Goal: Book appointment/travel/reservation

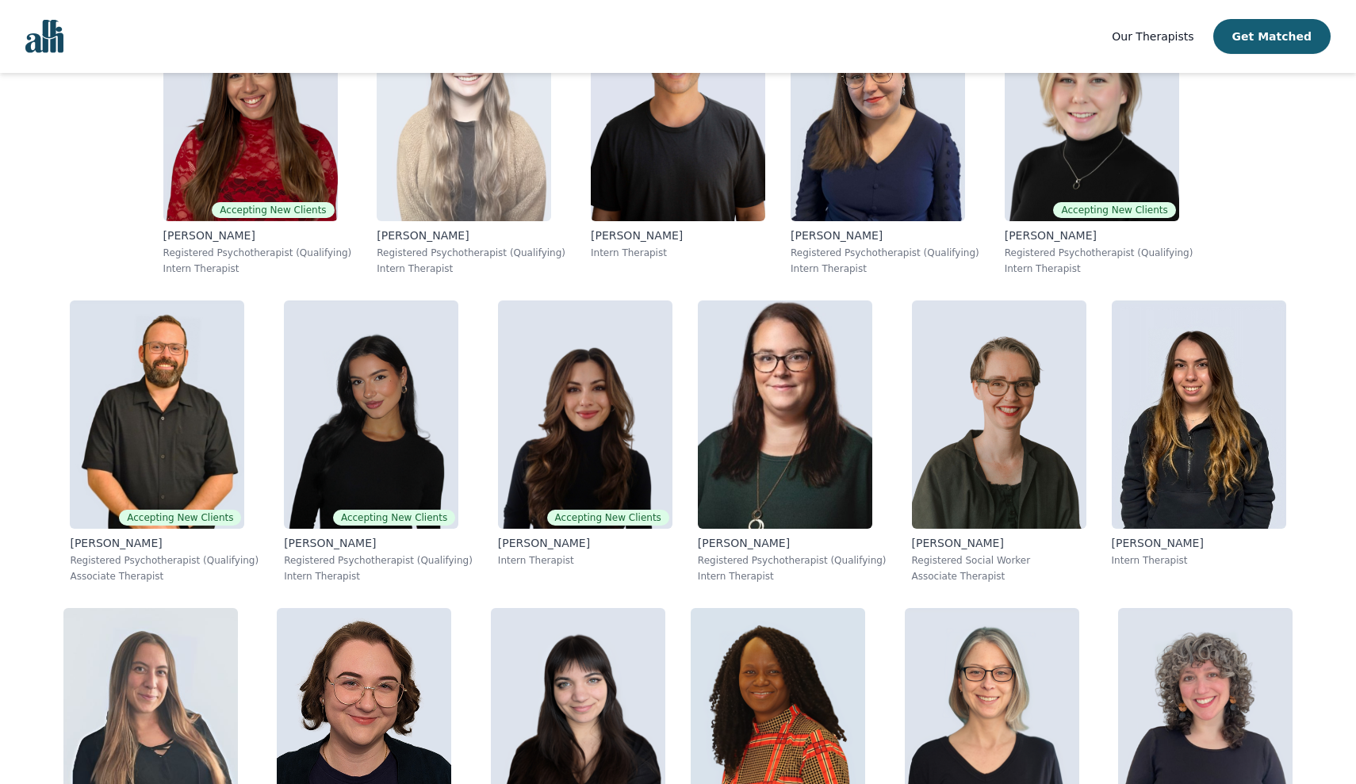
scroll to position [435, 0]
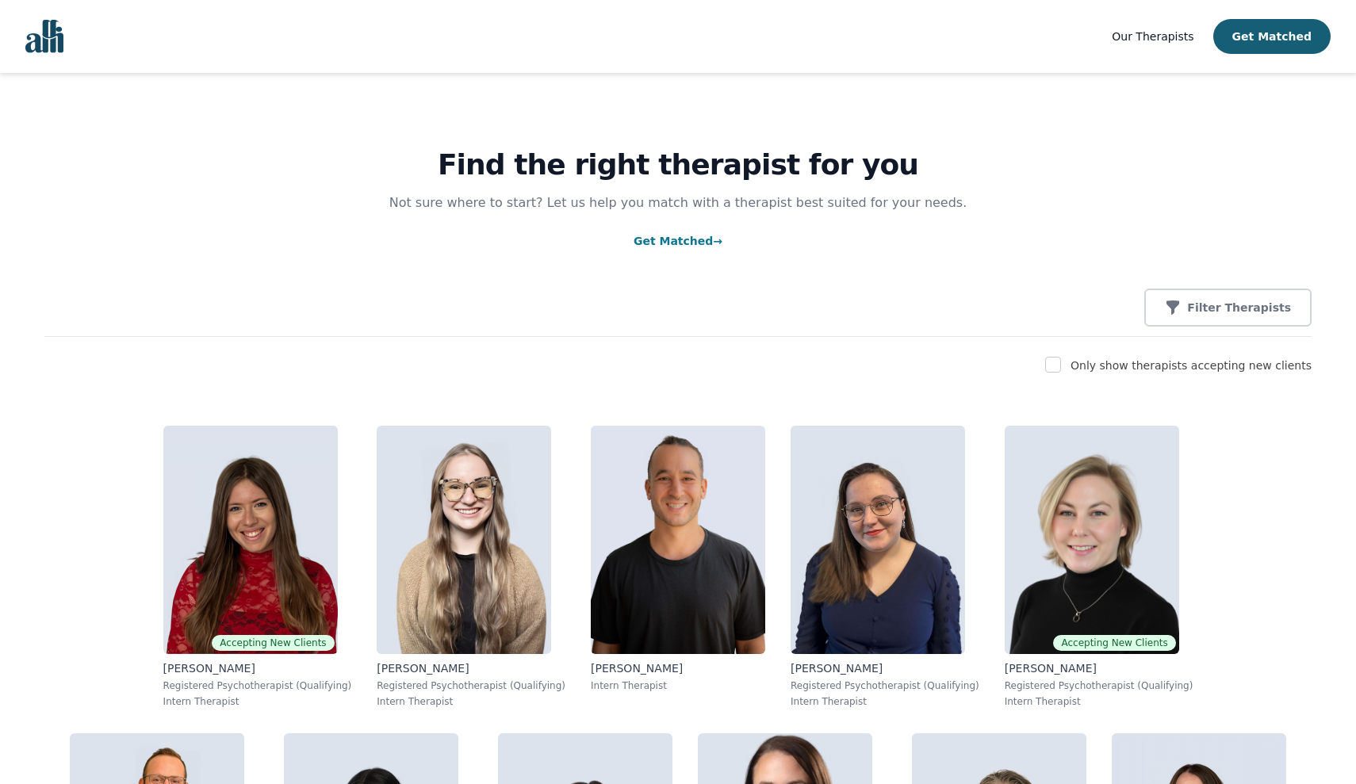
click at [82, 46] on nav "Our Therapists Get Matched" at bounding box center [678, 36] width 1356 height 73
click at [59, 46] on img "Global" at bounding box center [44, 36] width 38 height 33
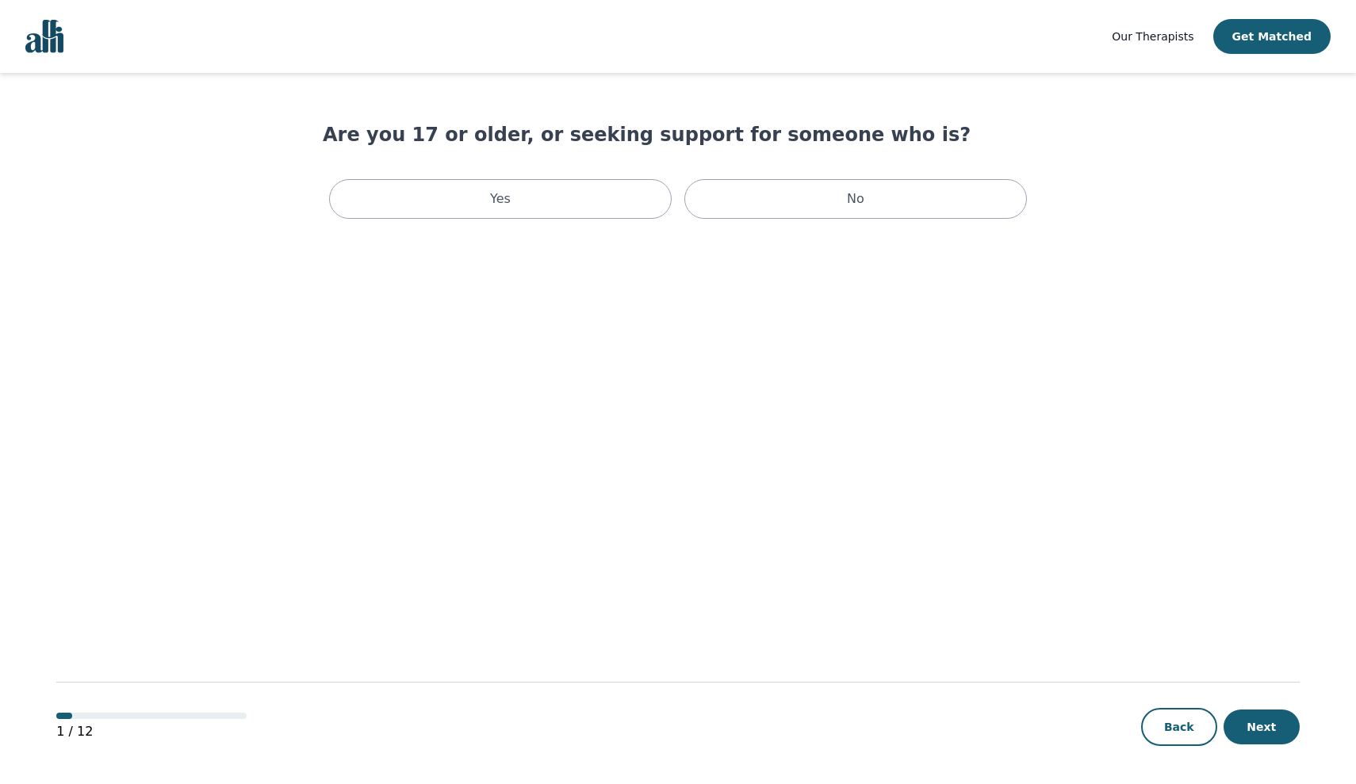
scroll to position [2, 0]
click at [608, 201] on div "Yes" at bounding box center [500, 199] width 343 height 40
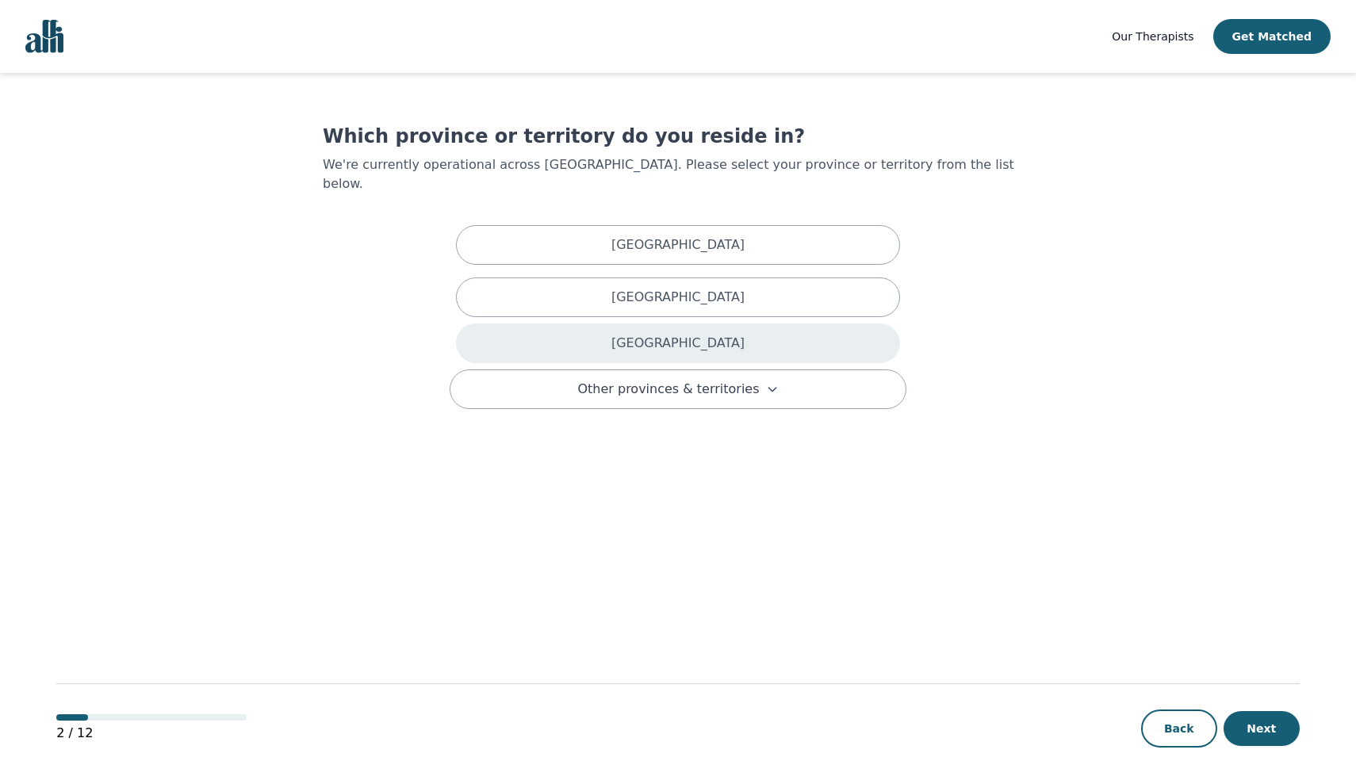
click at [792, 324] on div "[GEOGRAPHIC_DATA]" at bounding box center [678, 344] width 444 height 40
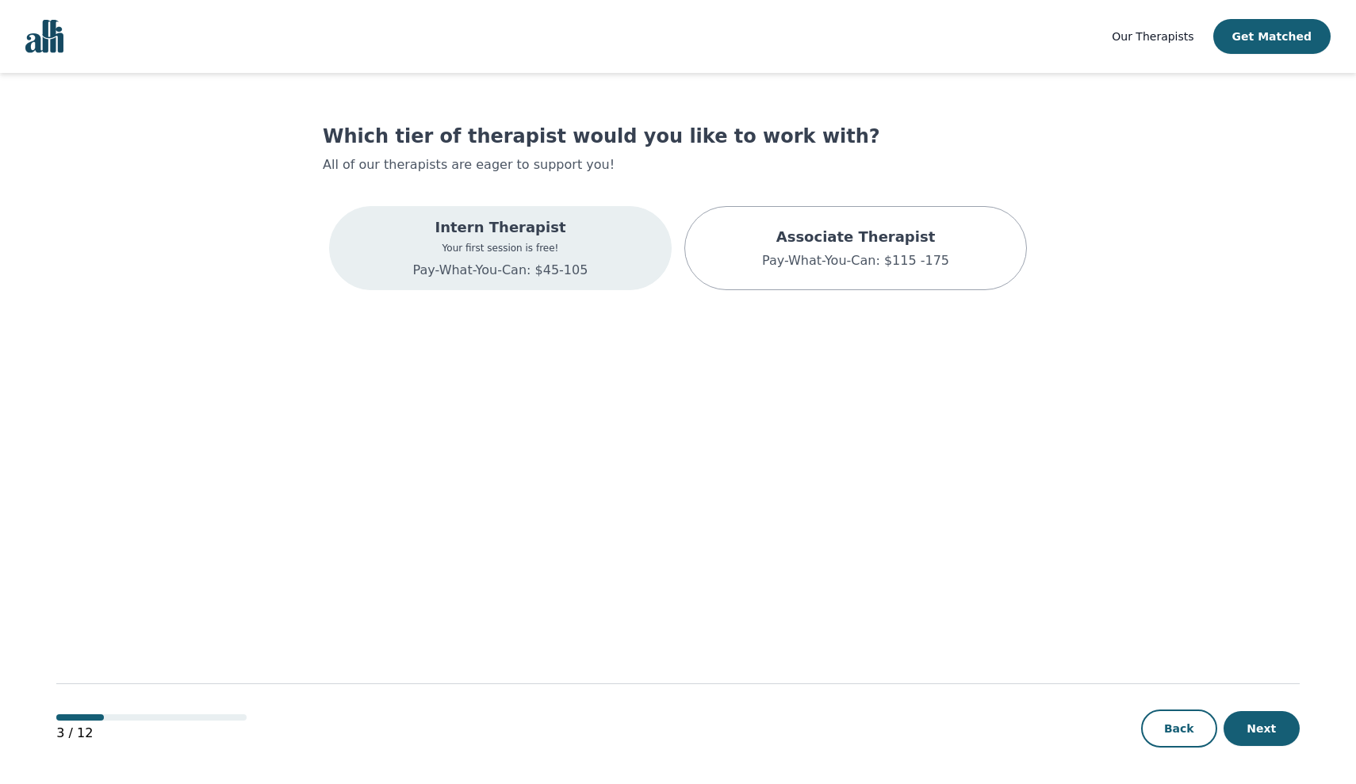
click at [520, 241] on div "Intern Therapist Your first session is free! Pay-What-You-Can: $45-105" at bounding box center [500, 248] width 175 height 63
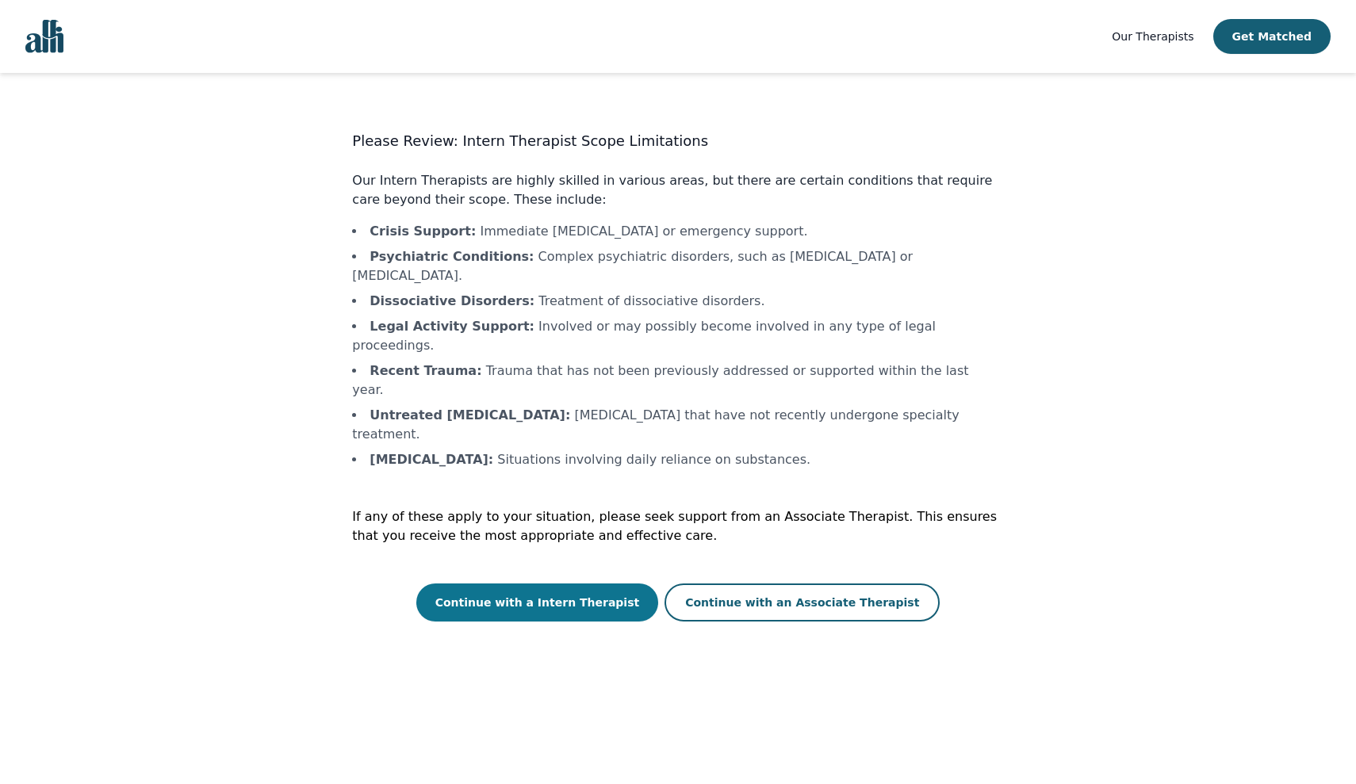
click at [561, 584] on button "Continue with a Intern Therapist" at bounding box center [537, 603] width 243 height 38
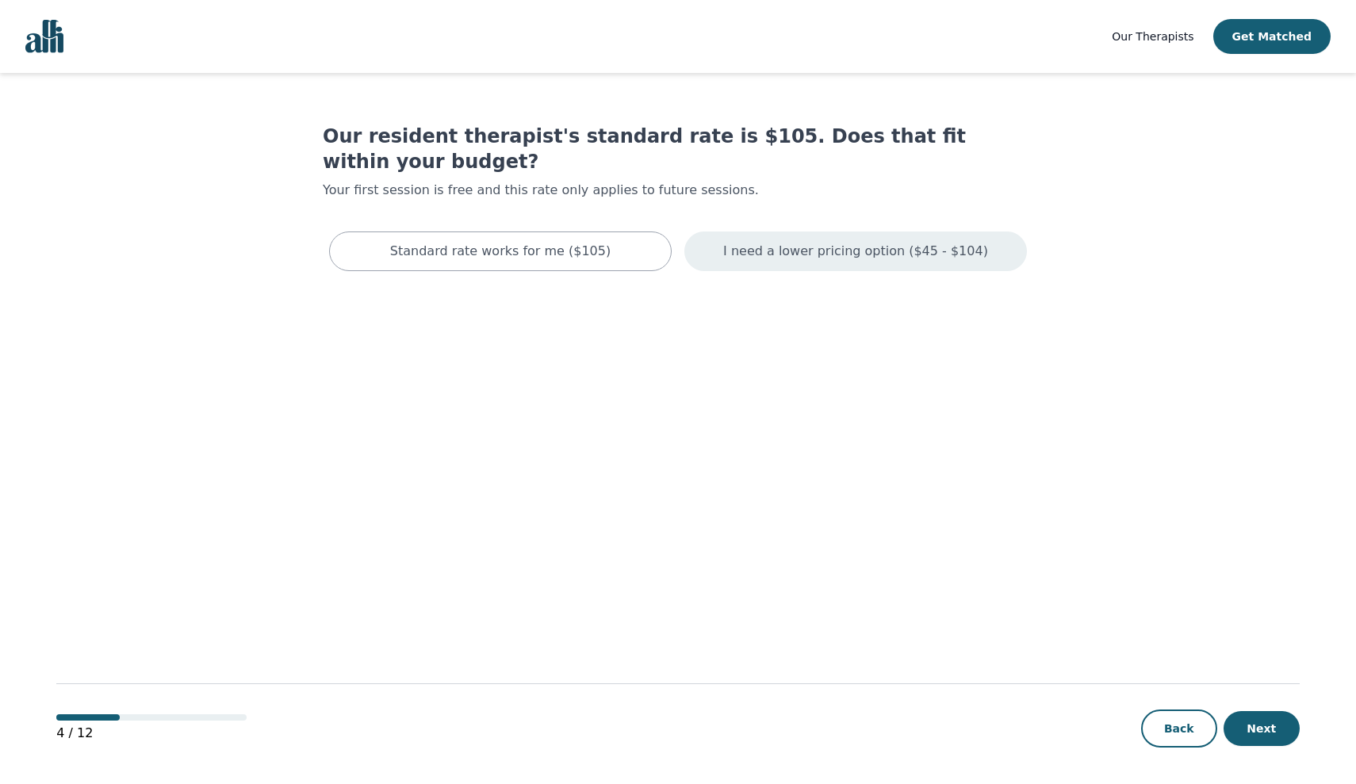
click at [750, 242] on p "I need a lower pricing option ($45 - $104)" at bounding box center [855, 251] width 265 height 19
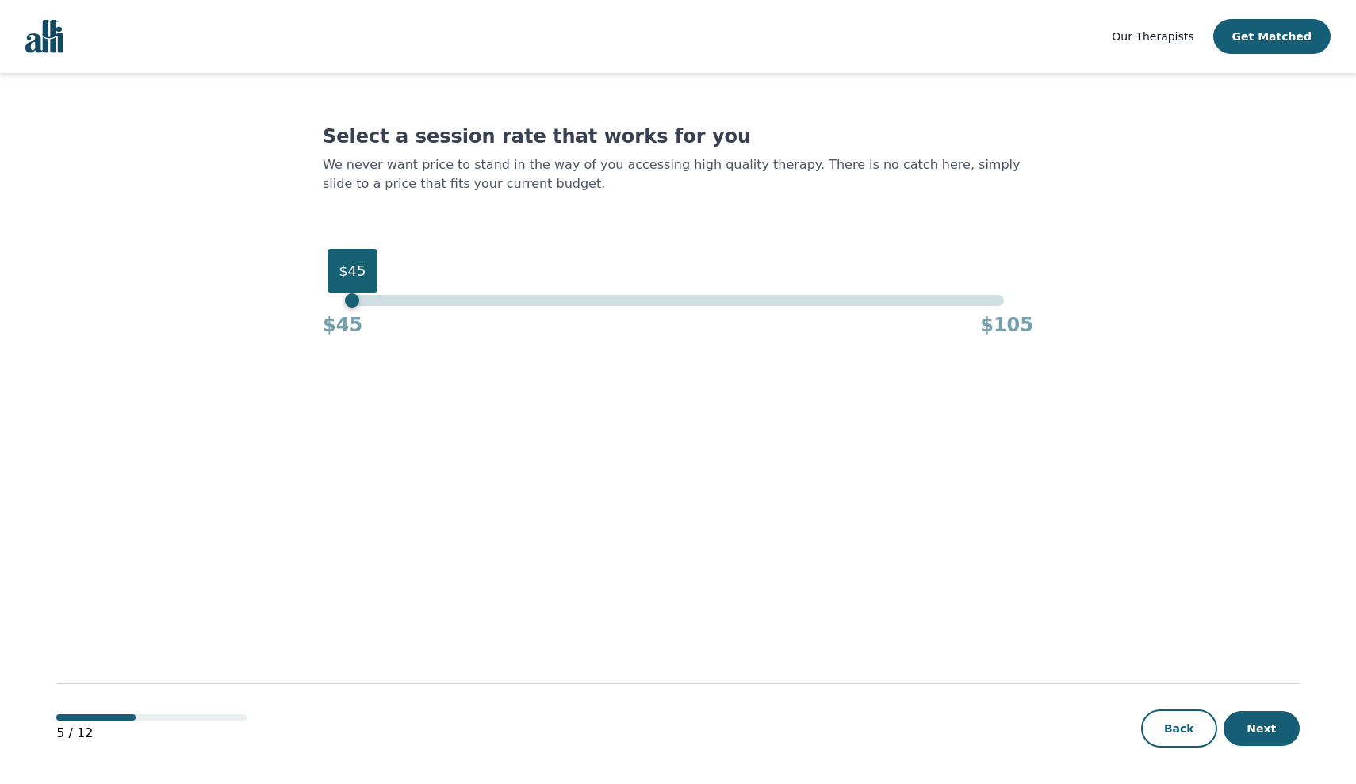
drag, startPoint x: 1004, startPoint y: 305, endPoint x: 0, endPoint y: 346, distance: 1004.9
click at [0, 345] on div "Our Therapists Get Matched Select a session rate that works for you We never wa…" at bounding box center [678, 393] width 1356 height 786
click at [1260, 725] on button "Next" at bounding box center [1262, 728] width 76 height 35
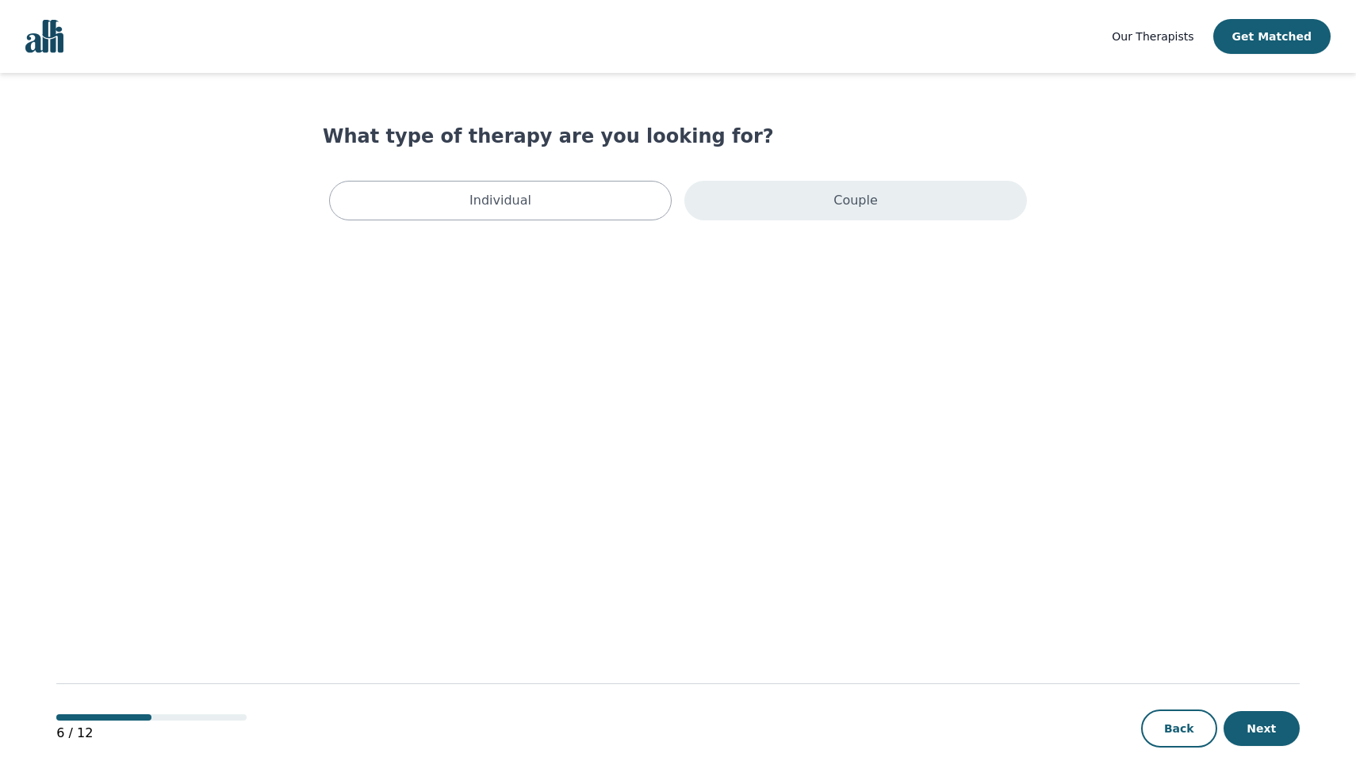
click at [894, 217] on div "Couple" at bounding box center [855, 201] width 343 height 40
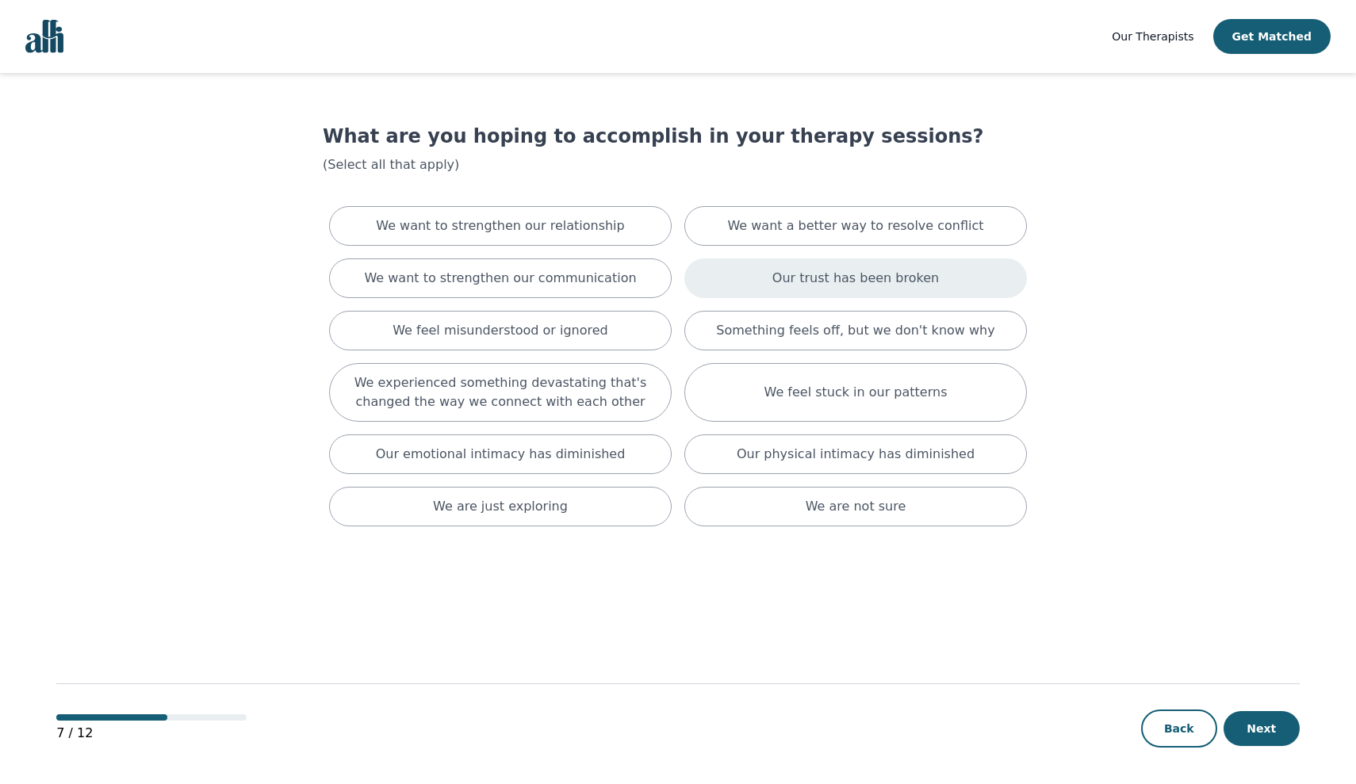
click at [826, 286] on p "Our trust has been broken" at bounding box center [856, 278] width 167 height 19
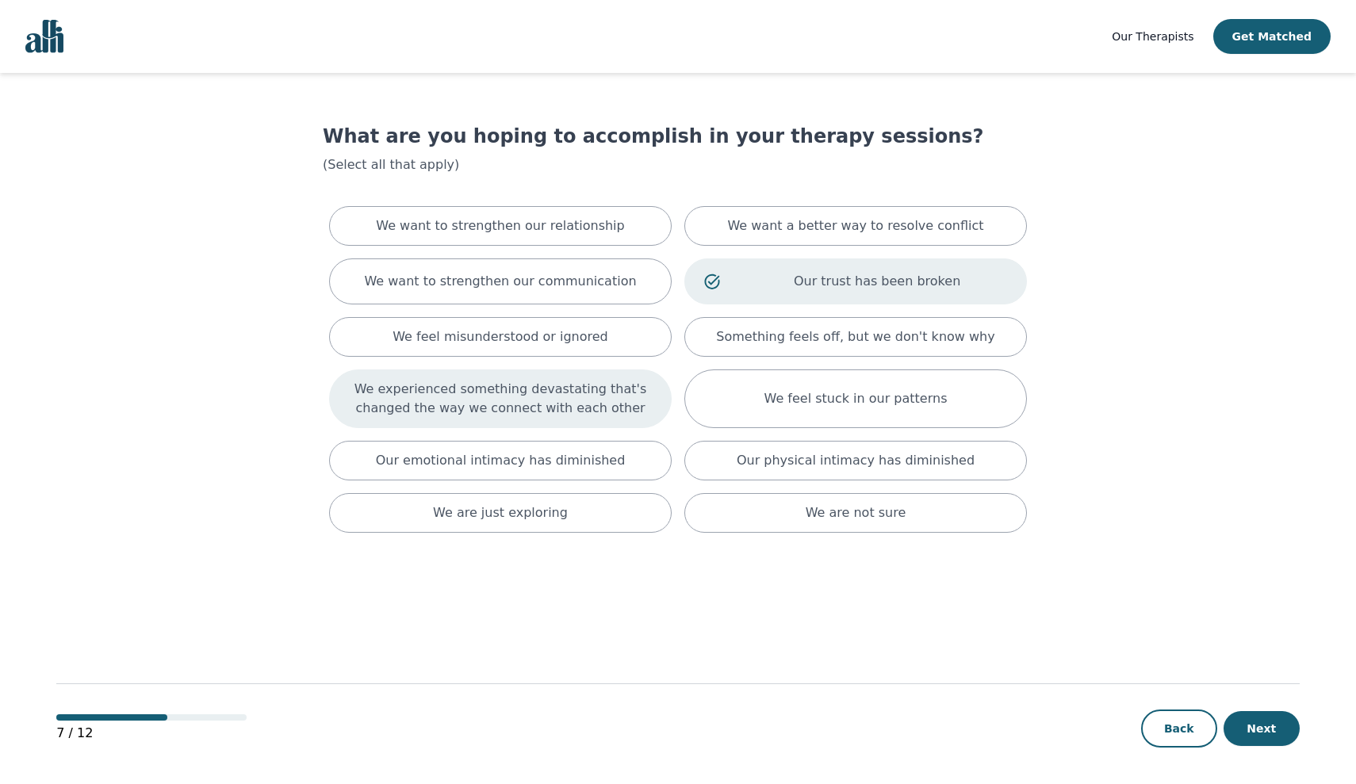
click at [481, 396] on p "We experienced something devastating that's changed the way we connect with eac…" at bounding box center [500, 399] width 303 height 38
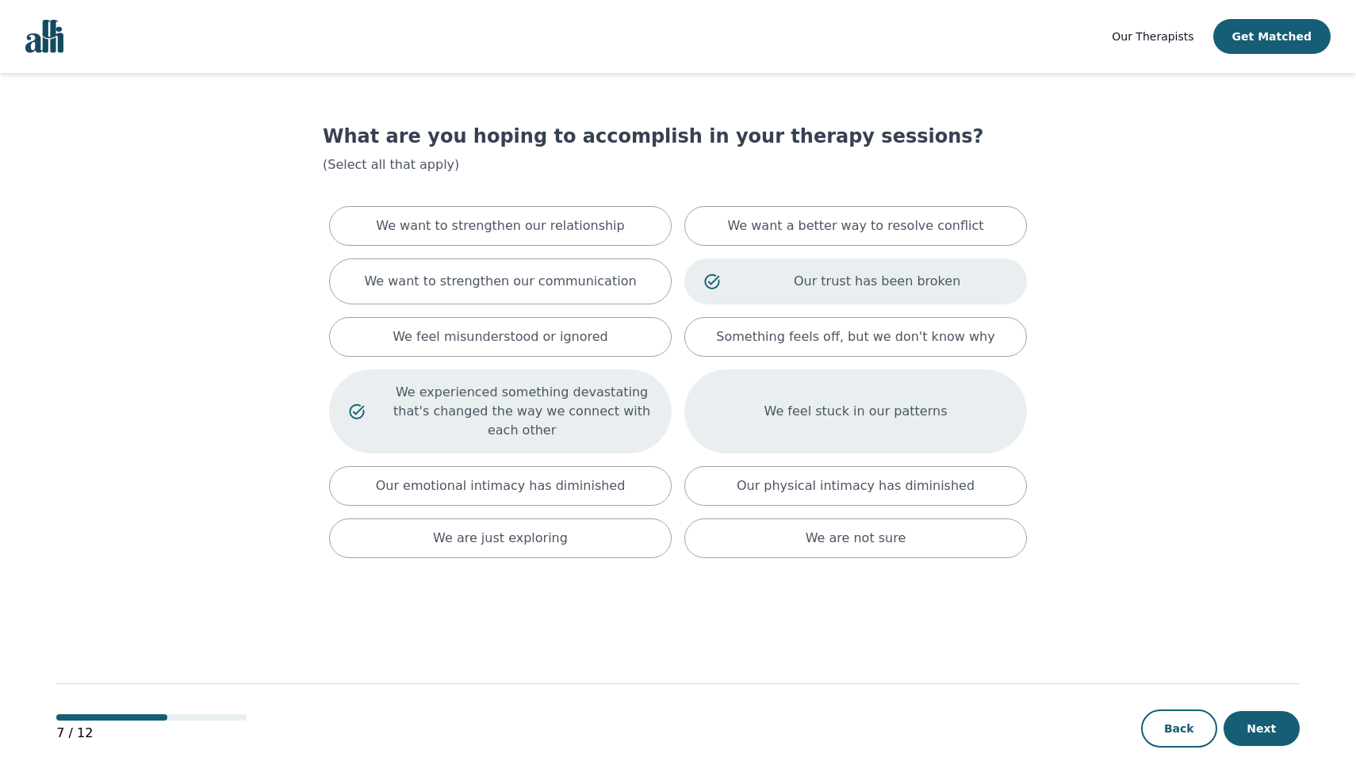
click at [996, 411] on div "We feel stuck in our patterns" at bounding box center [855, 412] width 343 height 84
click at [518, 218] on p "We want to strengthen our relationship" at bounding box center [500, 226] width 248 height 19
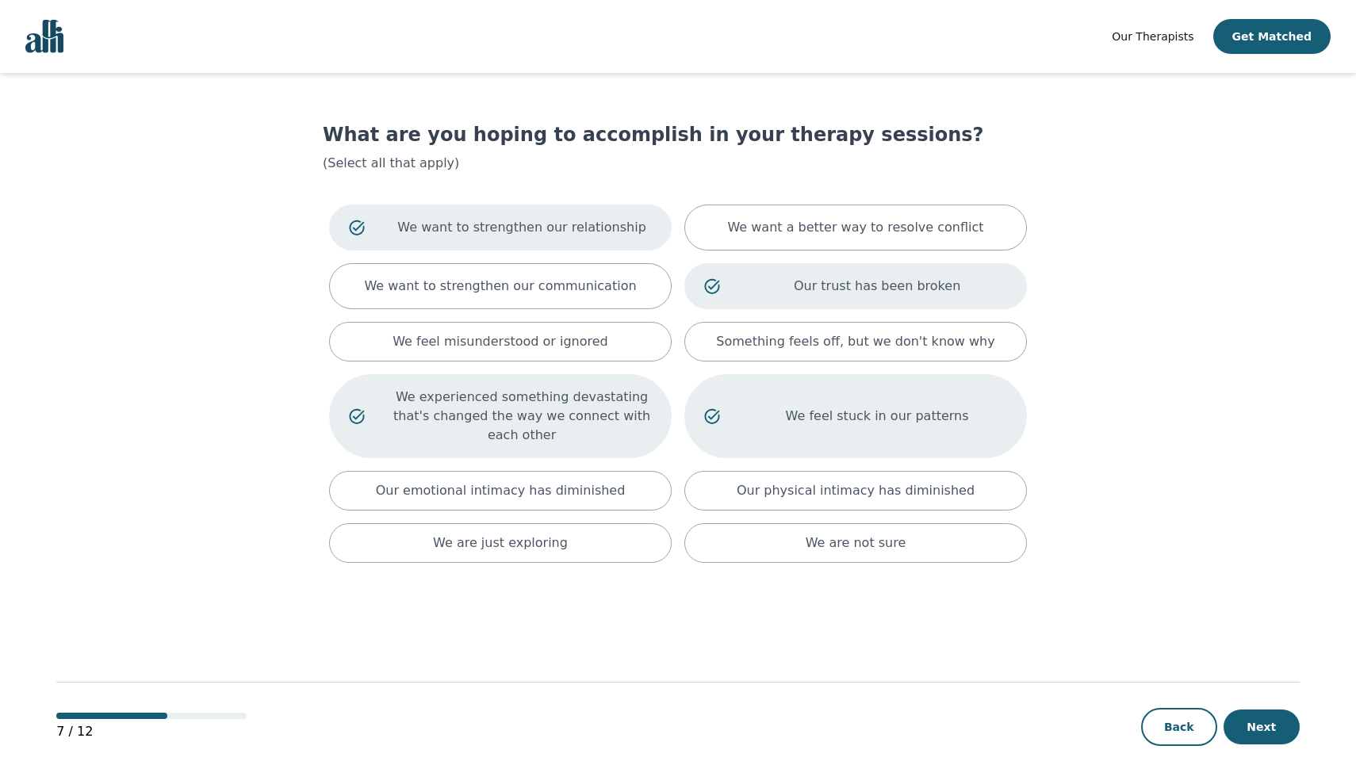
scroll to position [2, 0]
click at [1253, 737] on button "Next" at bounding box center [1262, 727] width 76 height 35
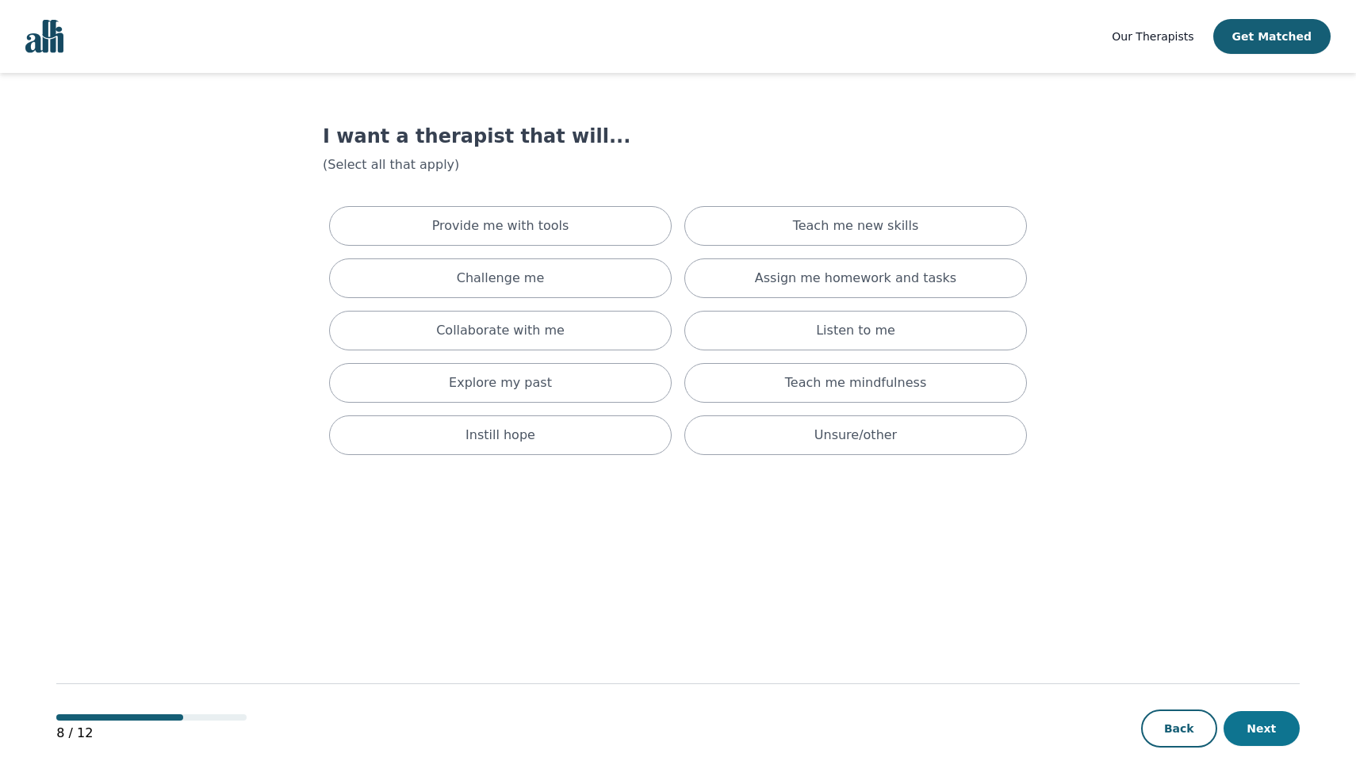
click at [1262, 723] on button "Next" at bounding box center [1262, 728] width 76 height 35
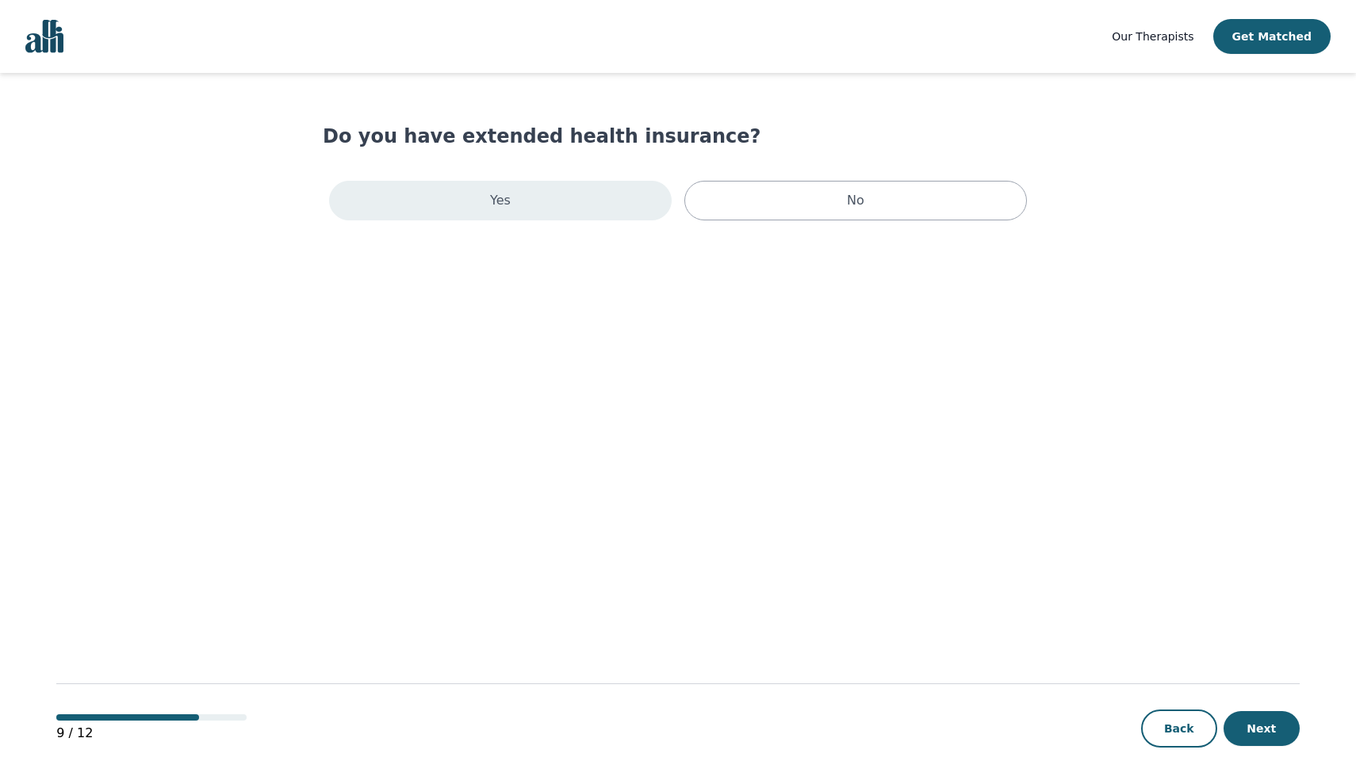
click at [545, 211] on div "Yes" at bounding box center [500, 201] width 343 height 40
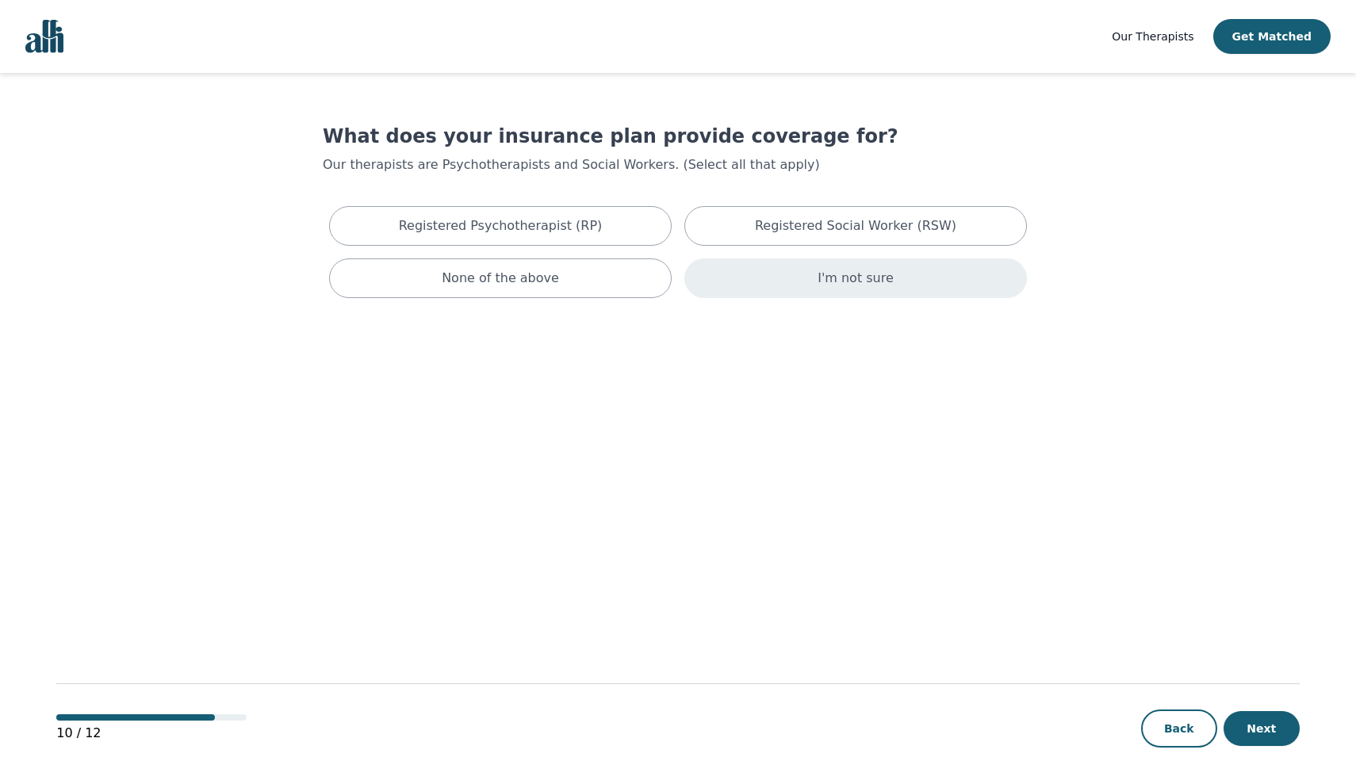
click at [858, 286] on p "I'm not sure" at bounding box center [856, 278] width 76 height 19
click at [1267, 740] on button "Next" at bounding box center [1262, 728] width 76 height 35
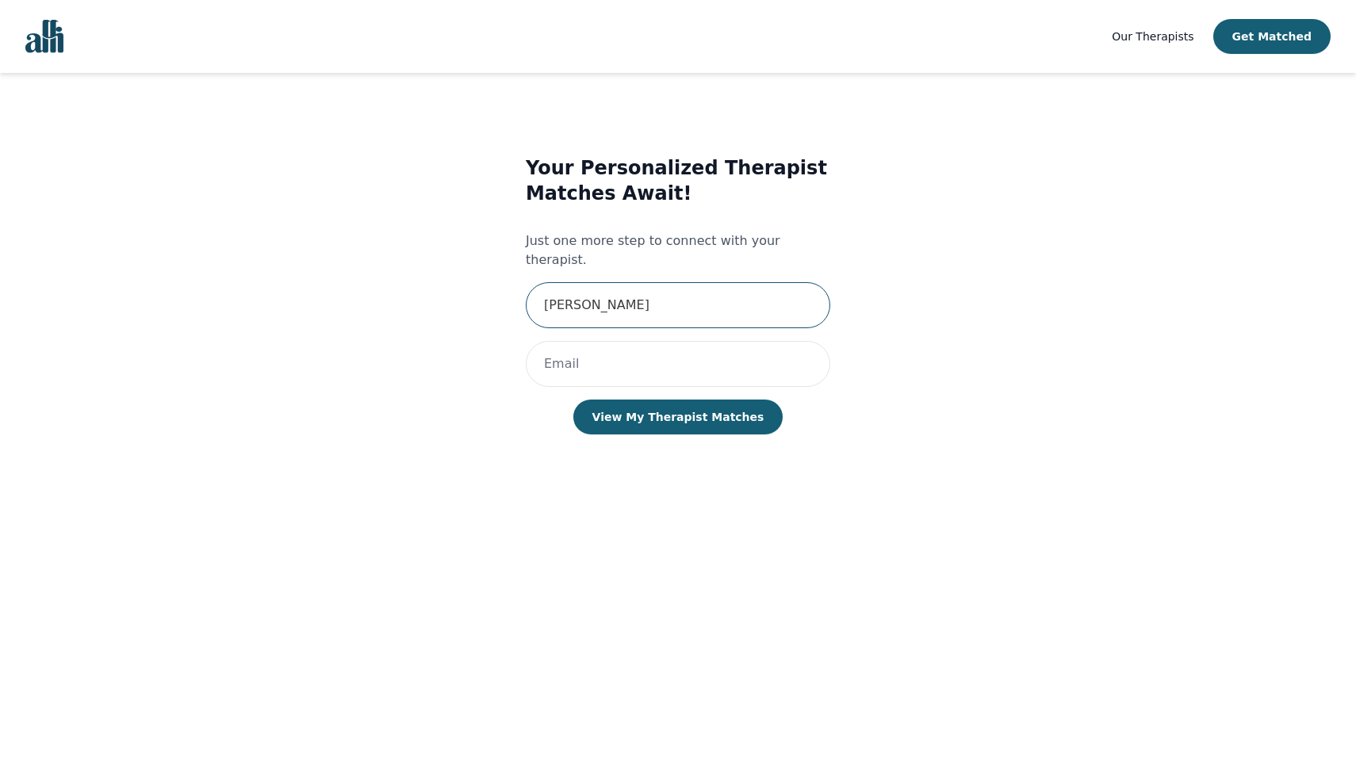
type input "ishika"
type input "i"
click at [638, 405] on button "View My Therapist Matches" at bounding box center [678, 417] width 210 height 35
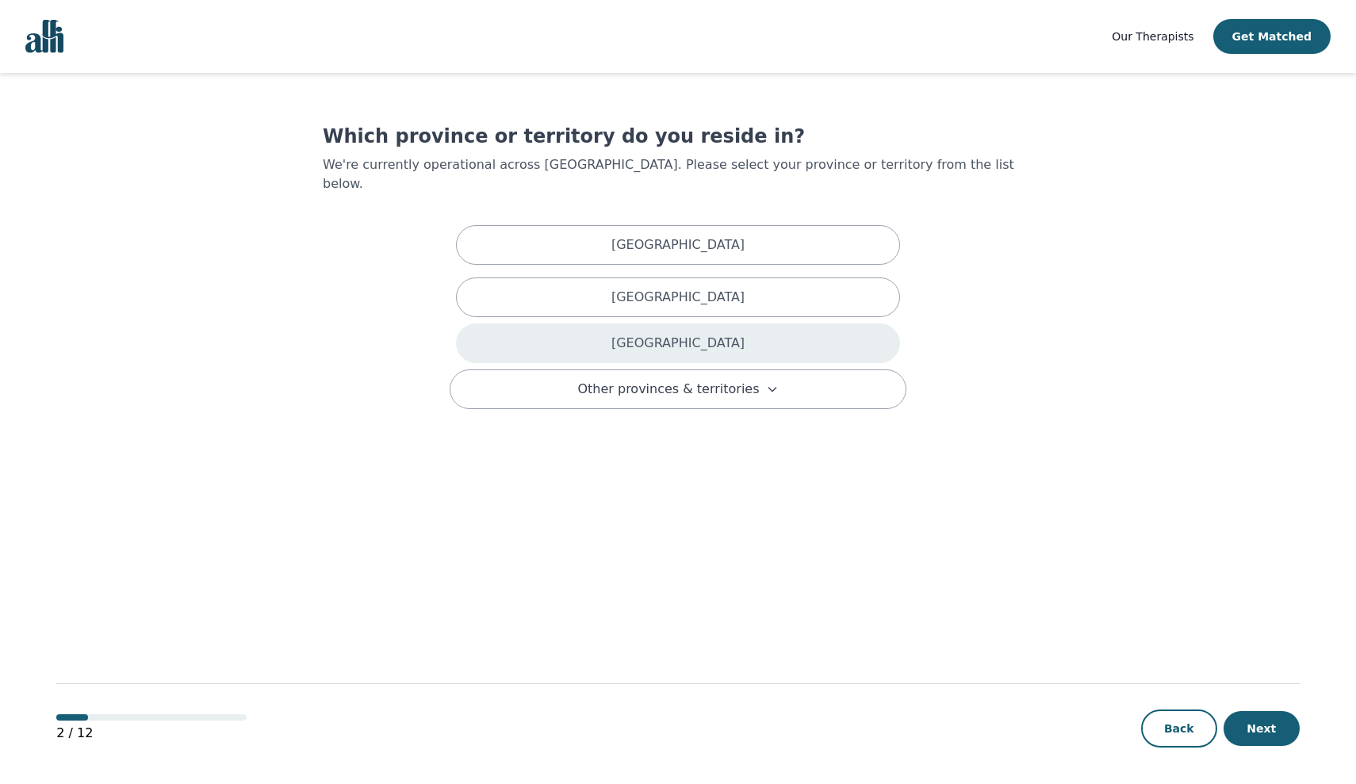
click at [747, 324] on div "[GEOGRAPHIC_DATA]" at bounding box center [678, 344] width 444 height 40
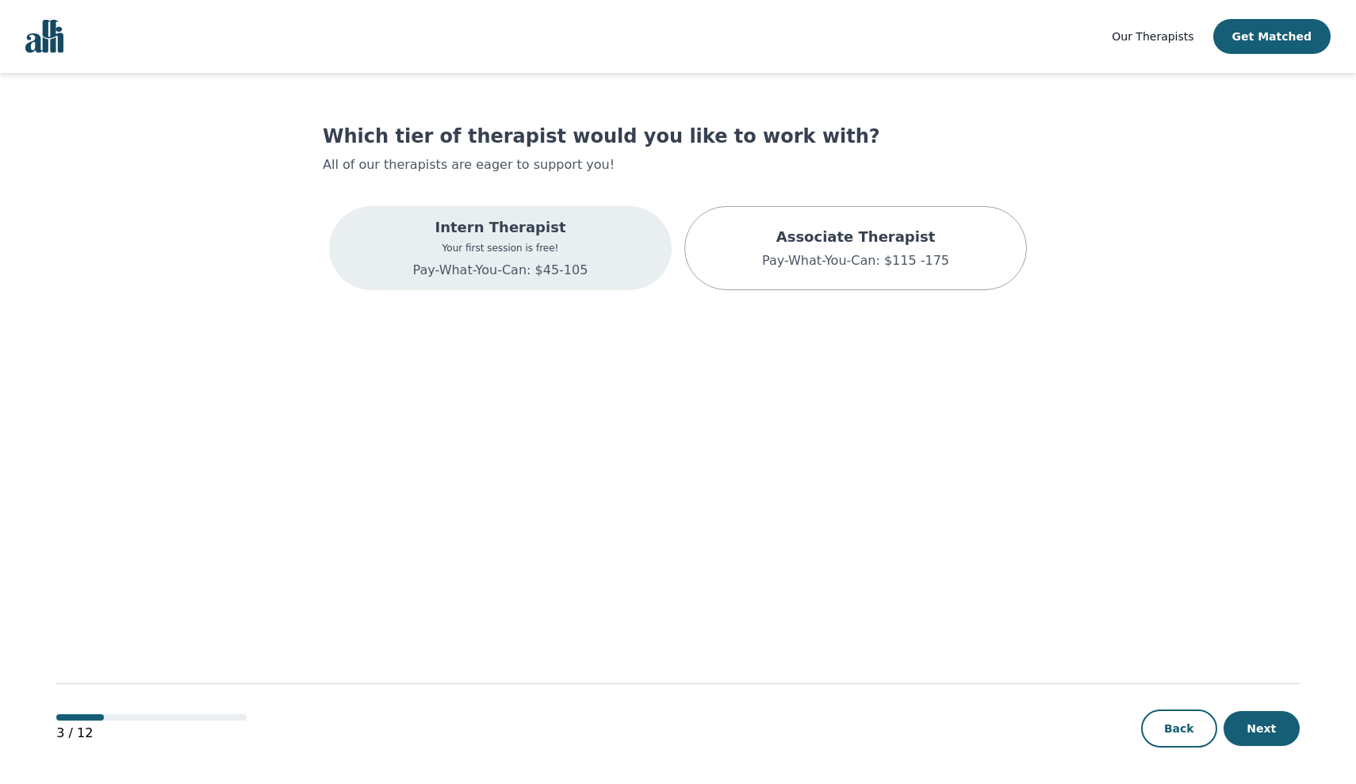
click at [531, 252] on p "Your first session is free!" at bounding box center [500, 248] width 175 height 13
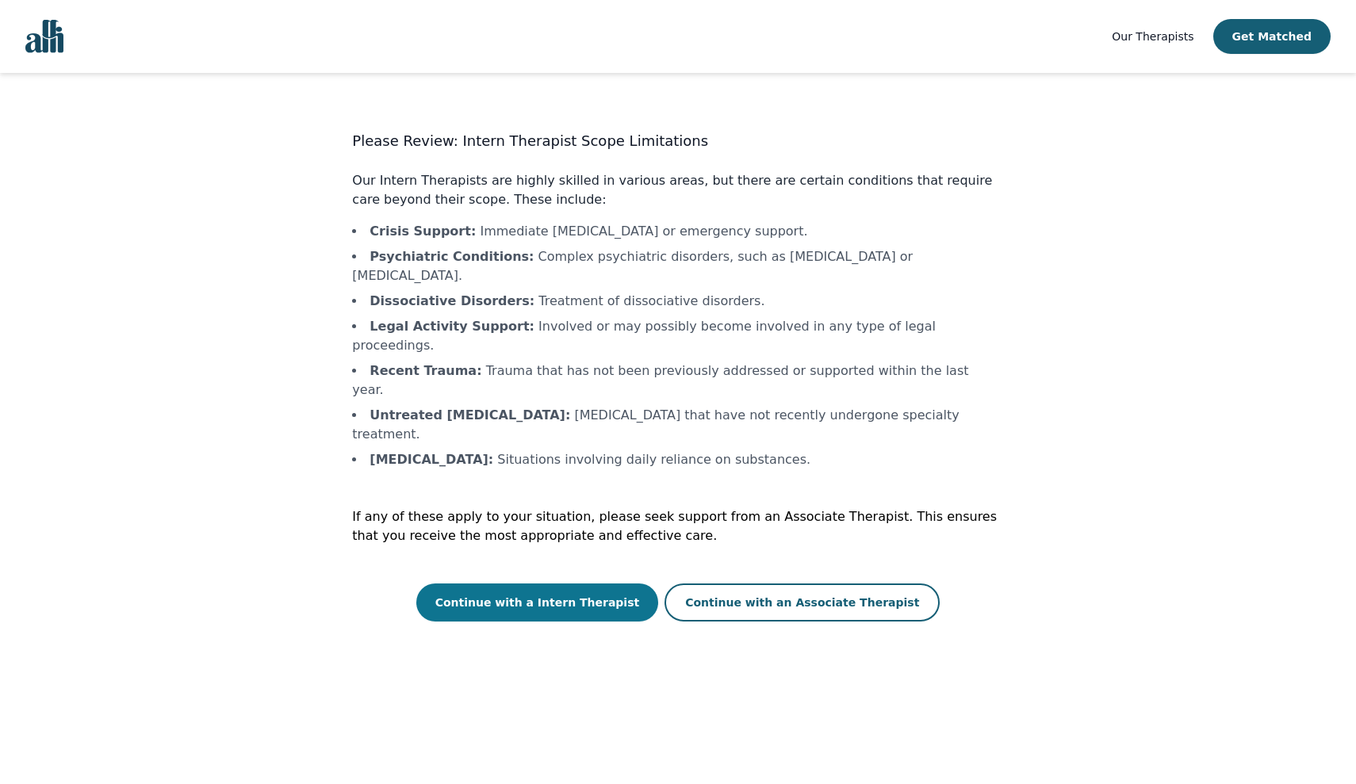
click at [609, 584] on button "Continue with a Intern Therapist" at bounding box center [537, 603] width 243 height 38
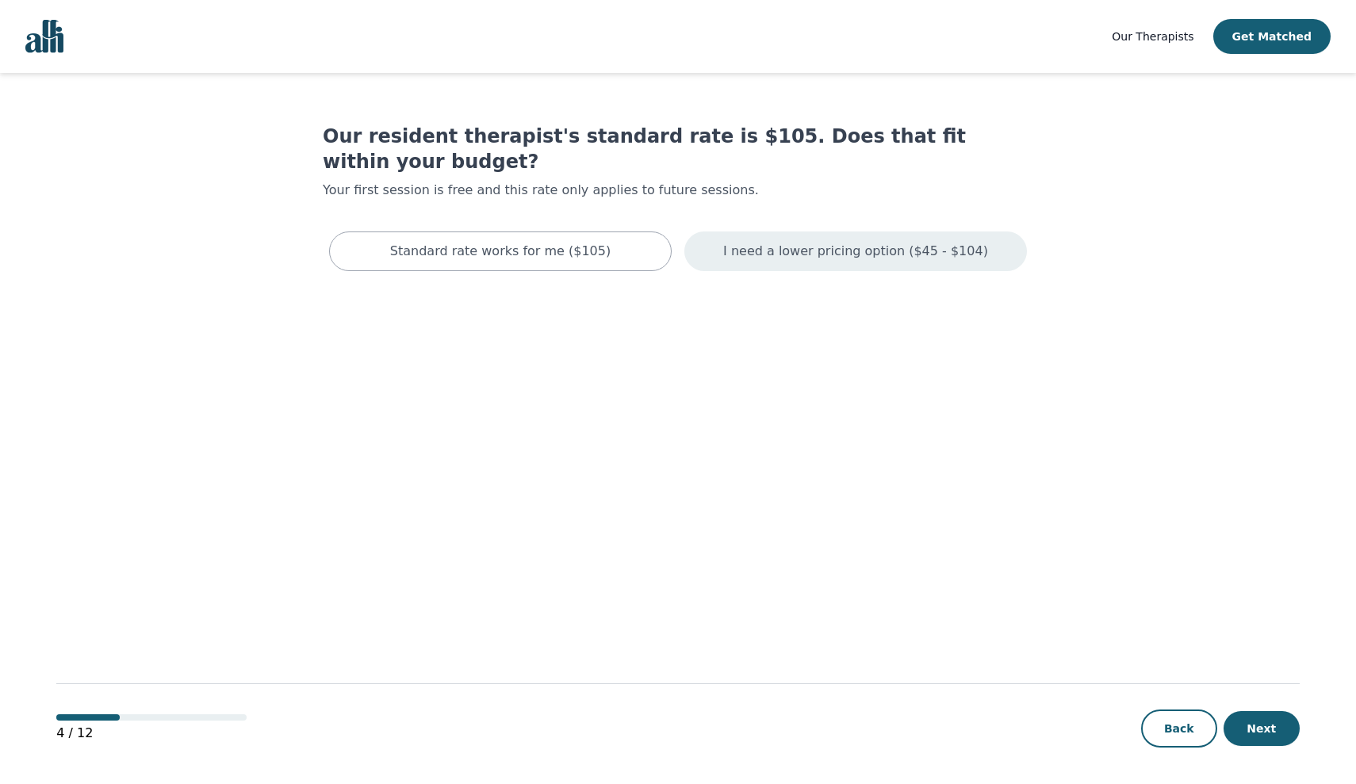
click at [790, 242] on p "I need a lower pricing option ($45 - $104)" at bounding box center [855, 251] width 265 height 19
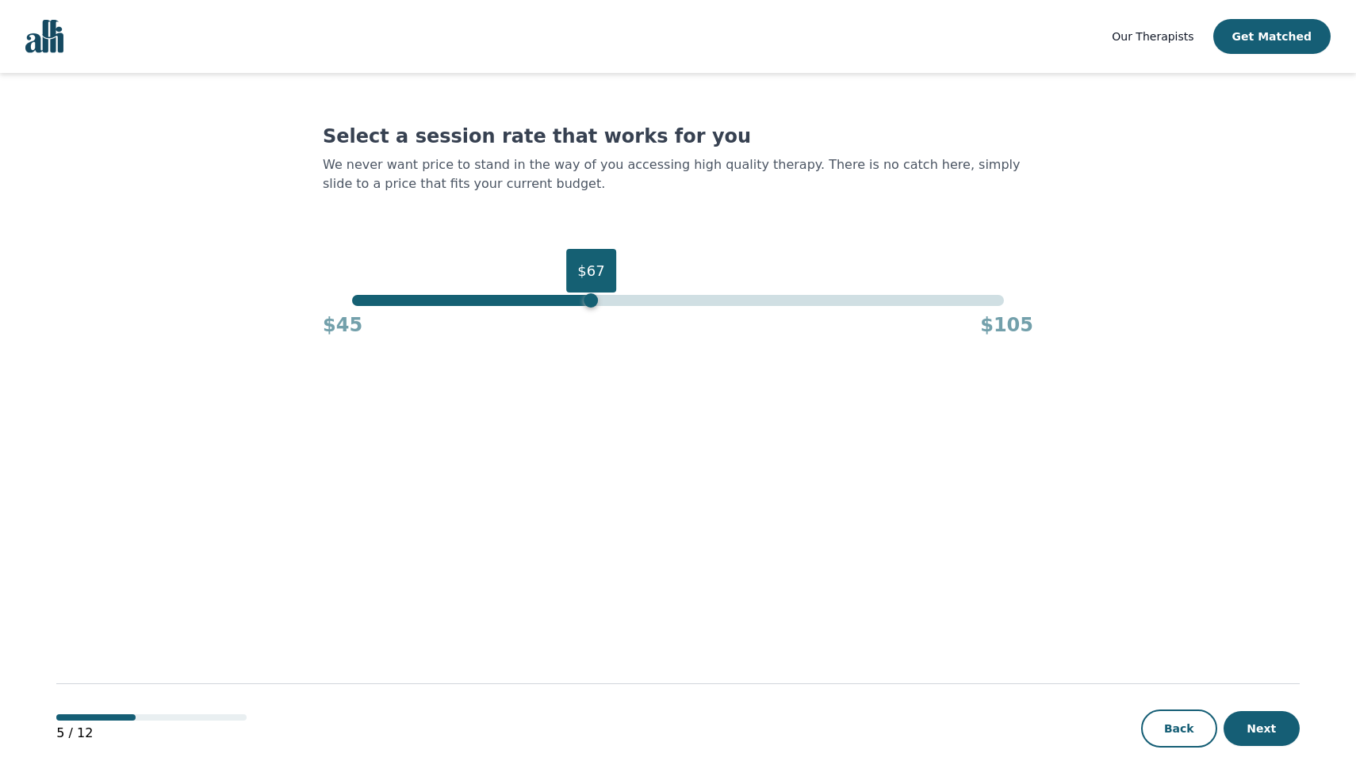
drag, startPoint x: 1008, startPoint y: 297, endPoint x: 597, endPoint y: 371, distance: 417.4
click at [597, 371] on main "Select a session rate that works for you We never want price to stand in the wa…" at bounding box center [678, 429] width 1244 height 713
click at [1255, 731] on button "Next" at bounding box center [1262, 728] width 76 height 35
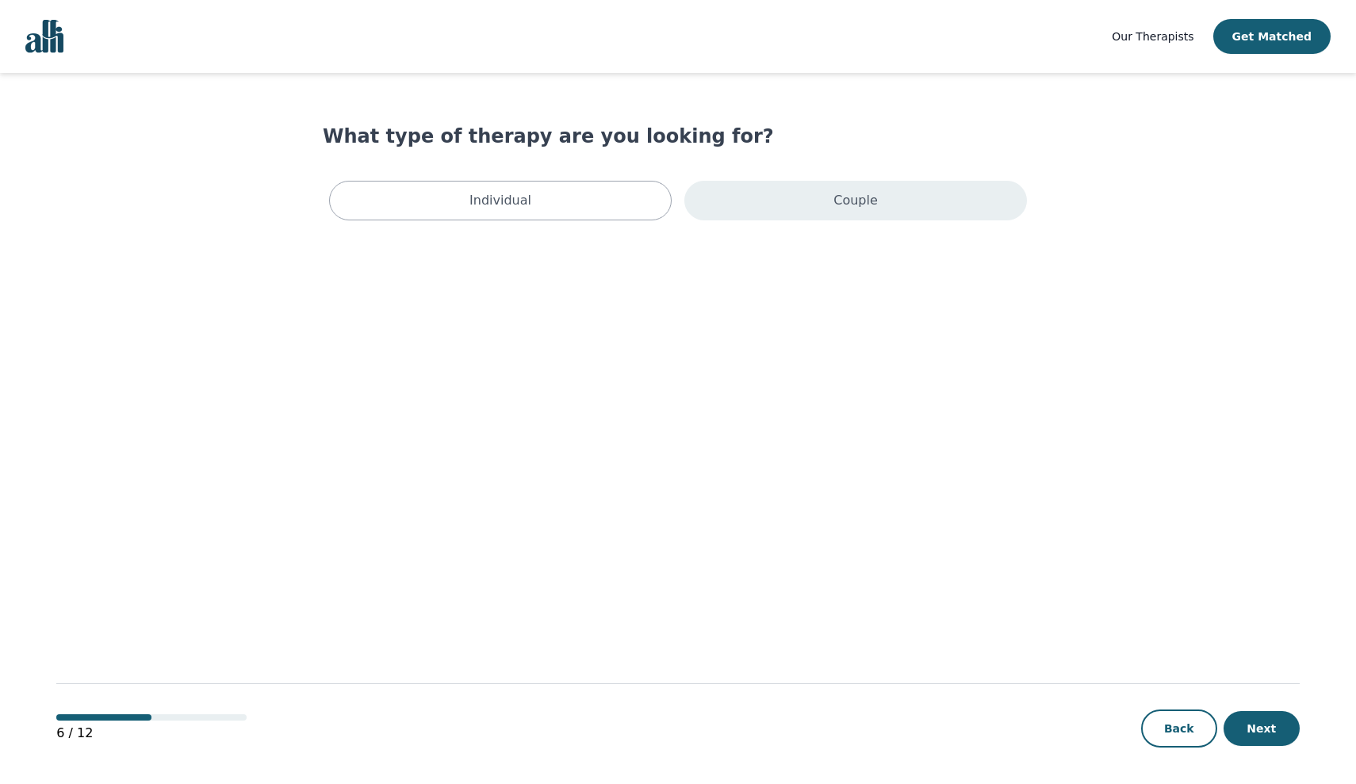
click at [831, 201] on div "Couple" at bounding box center [855, 201] width 343 height 40
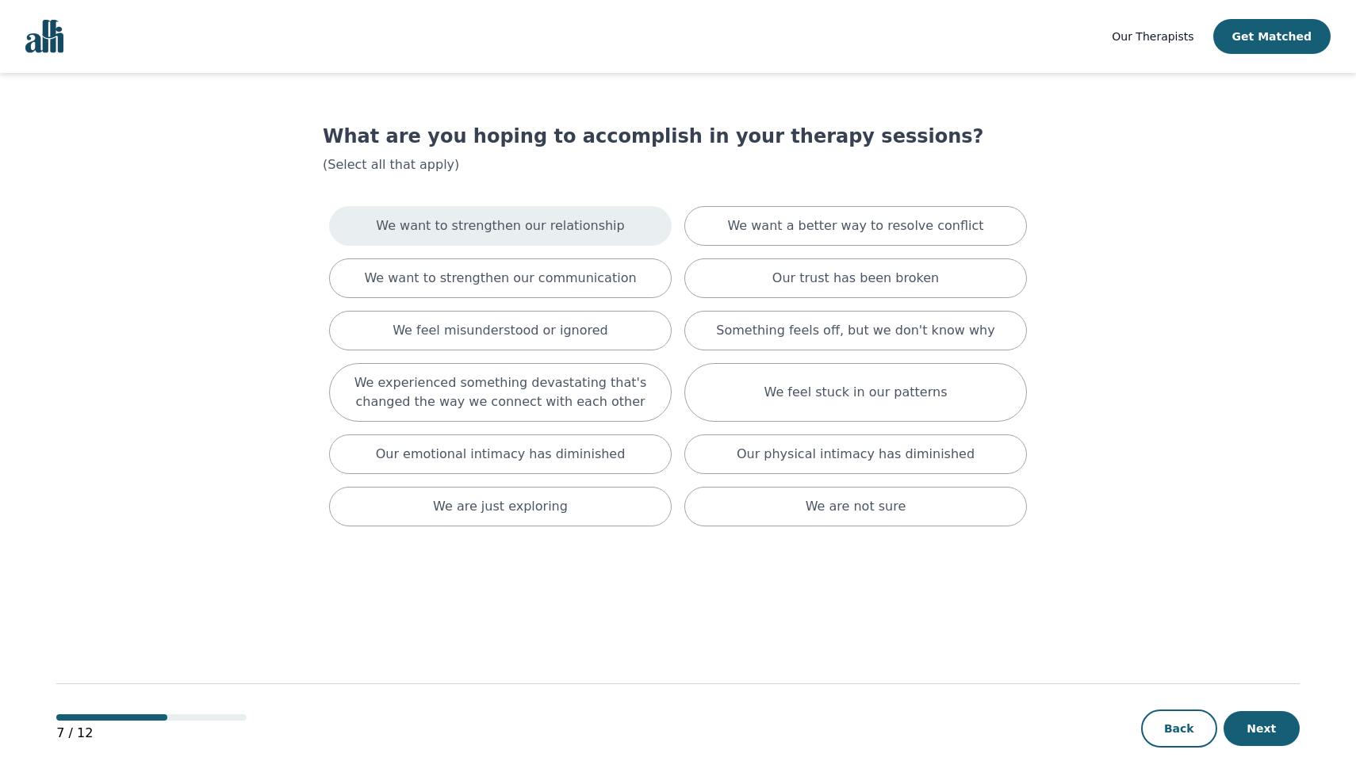
click at [544, 231] on p "We want to strengthen our relationship" at bounding box center [500, 226] width 248 height 19
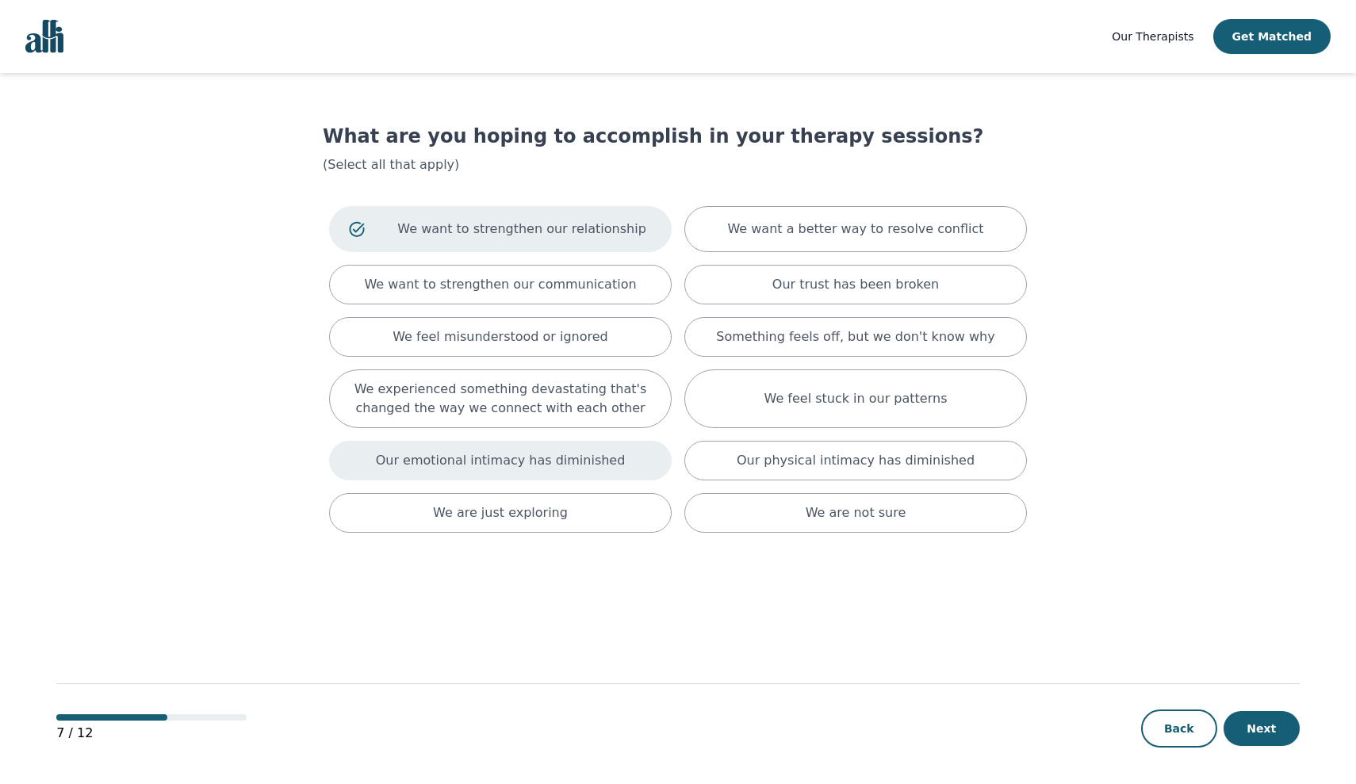
click at [502, 461] on p "Our emotional intimacy has diminished" at bounding box center [501, 460] width 250 height 19
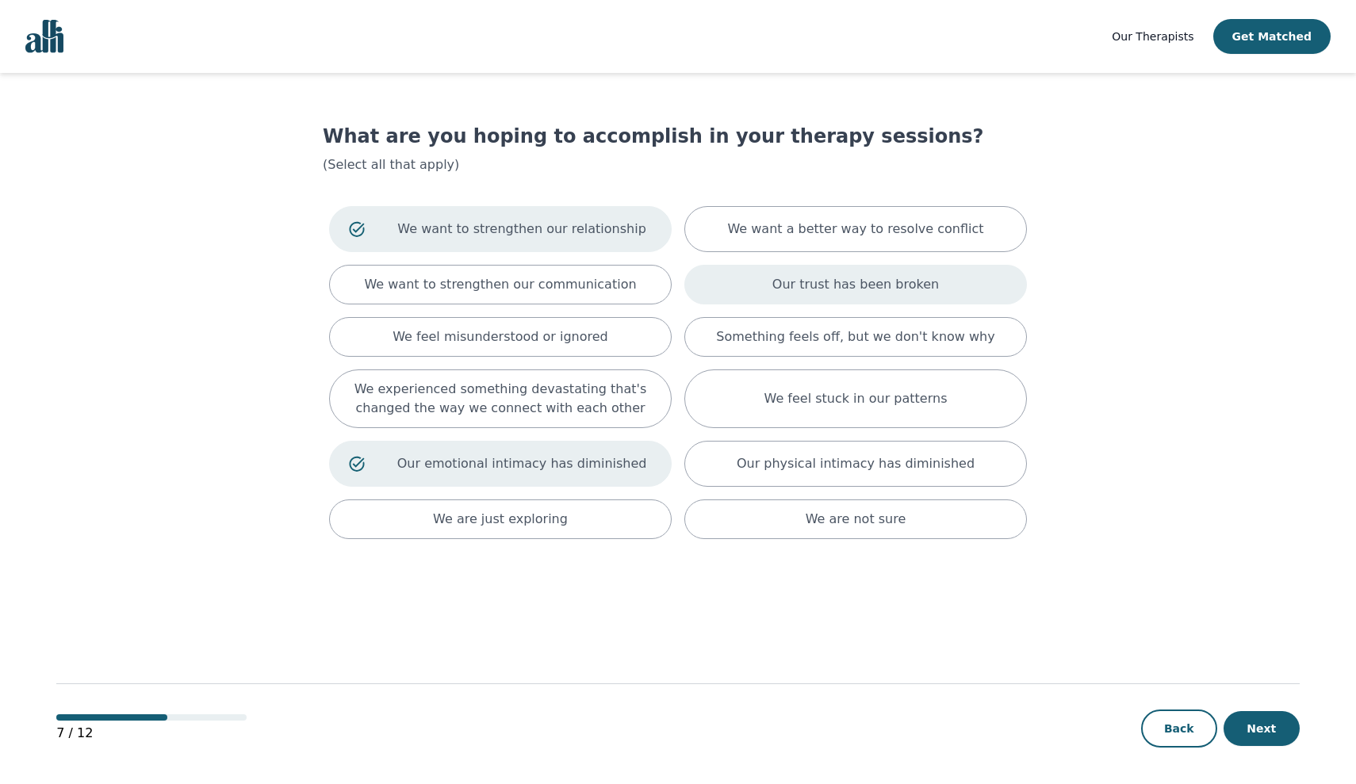
click at [781, 297] on div "Our trust has been broken" at bounding box center [855, 285] width 343 height 40
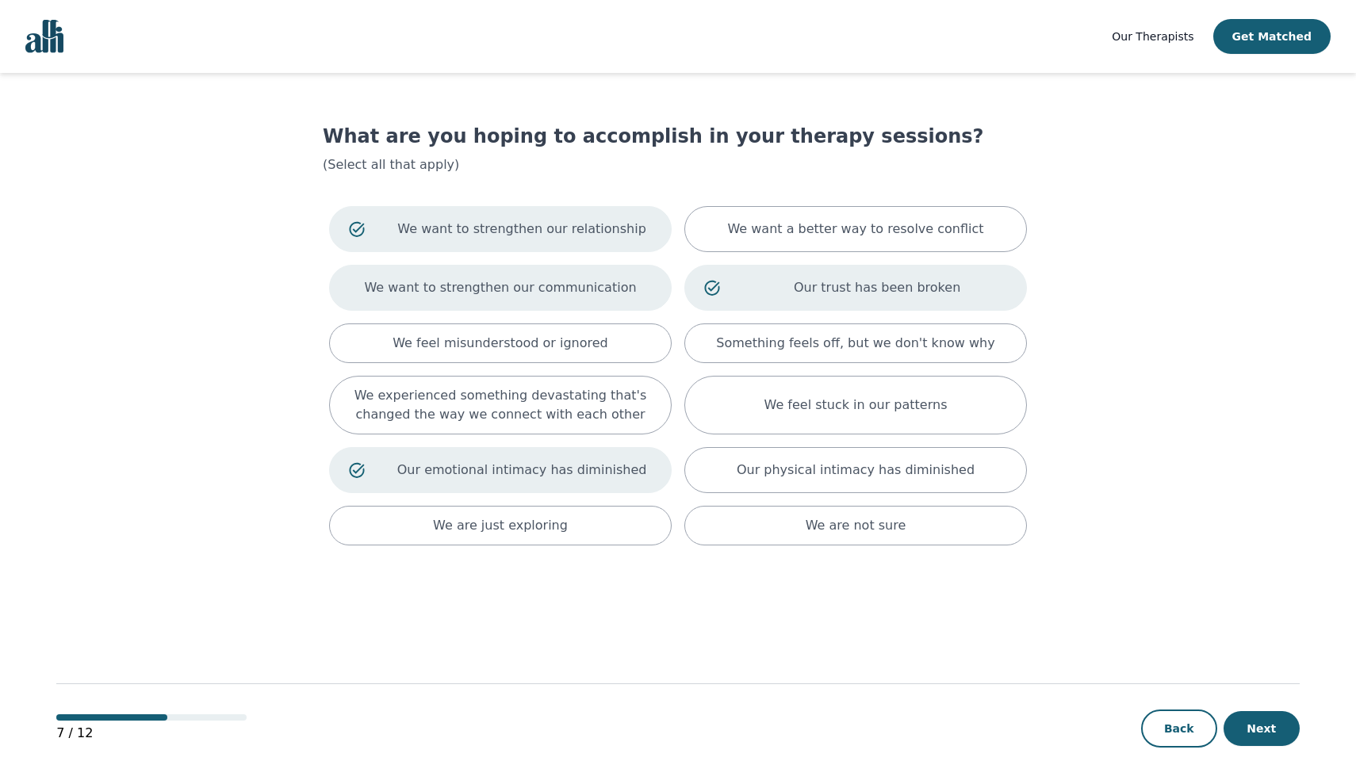
click at [535, 302] on div "We want to strengthen our communication" at bounding box center [500, 288] width 343 height 46
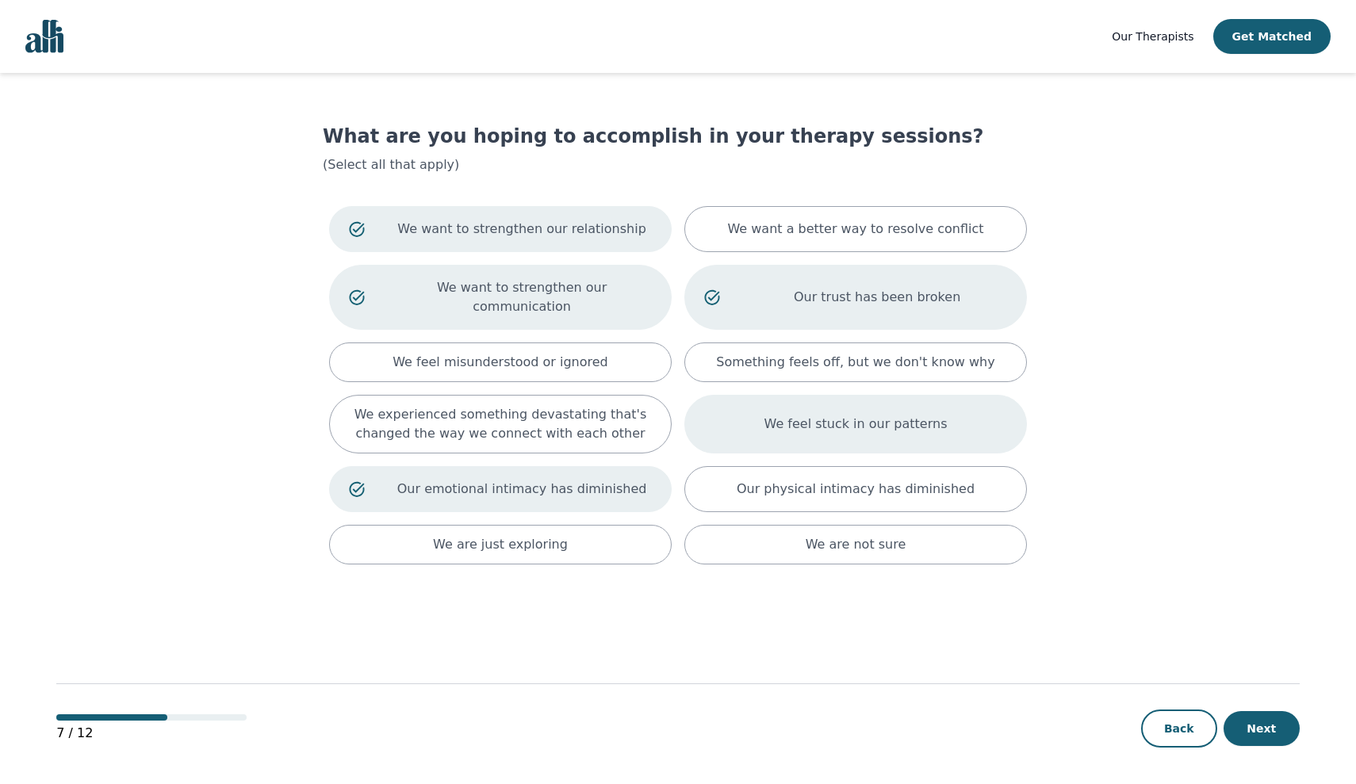
click at [783, 415] on p "We feel stuck in our patterns" at bounding box center [856, 424] width 183 height 19
click at [1260, 720] on button "Next" at bounding box center [1262, 728] width 76 height 35
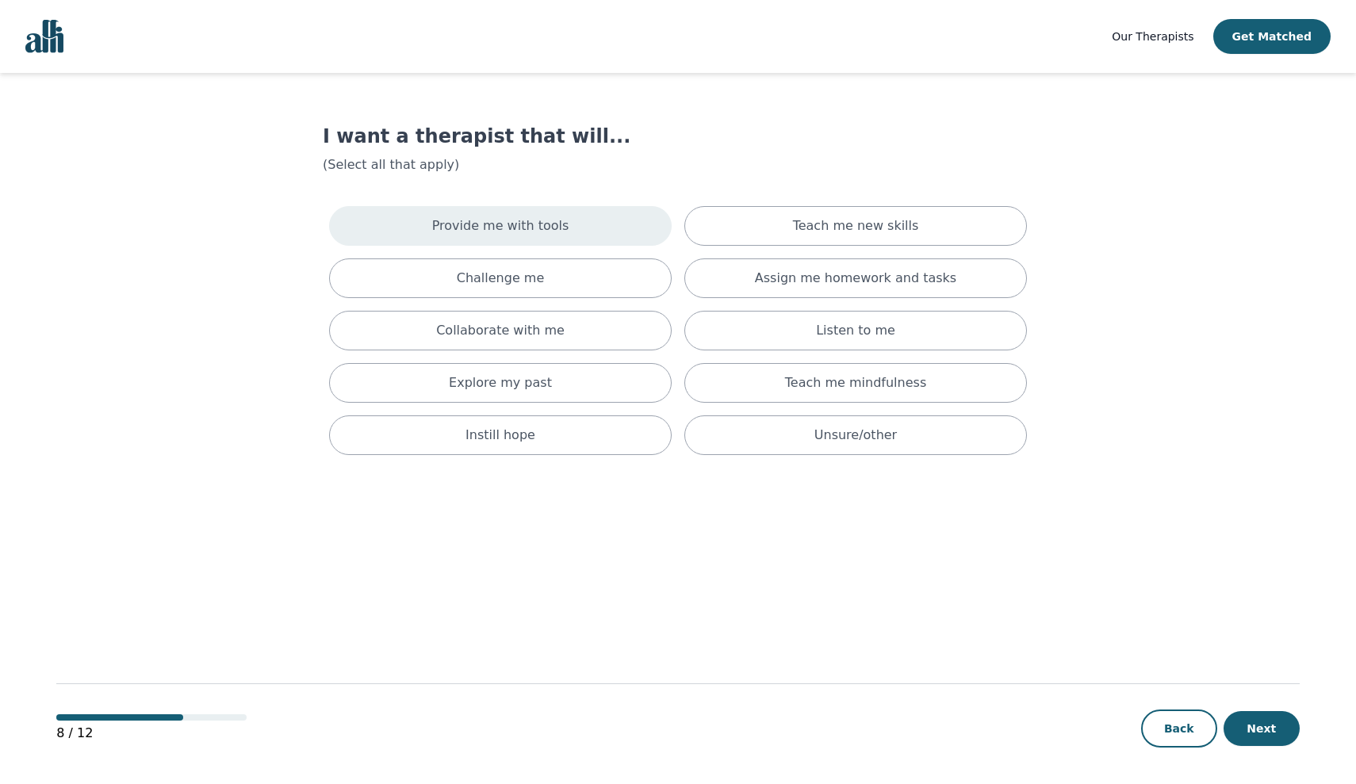
click at [516, 231] on p "Provide me with tools" at bounding box center [500, 226] width 137 height 19
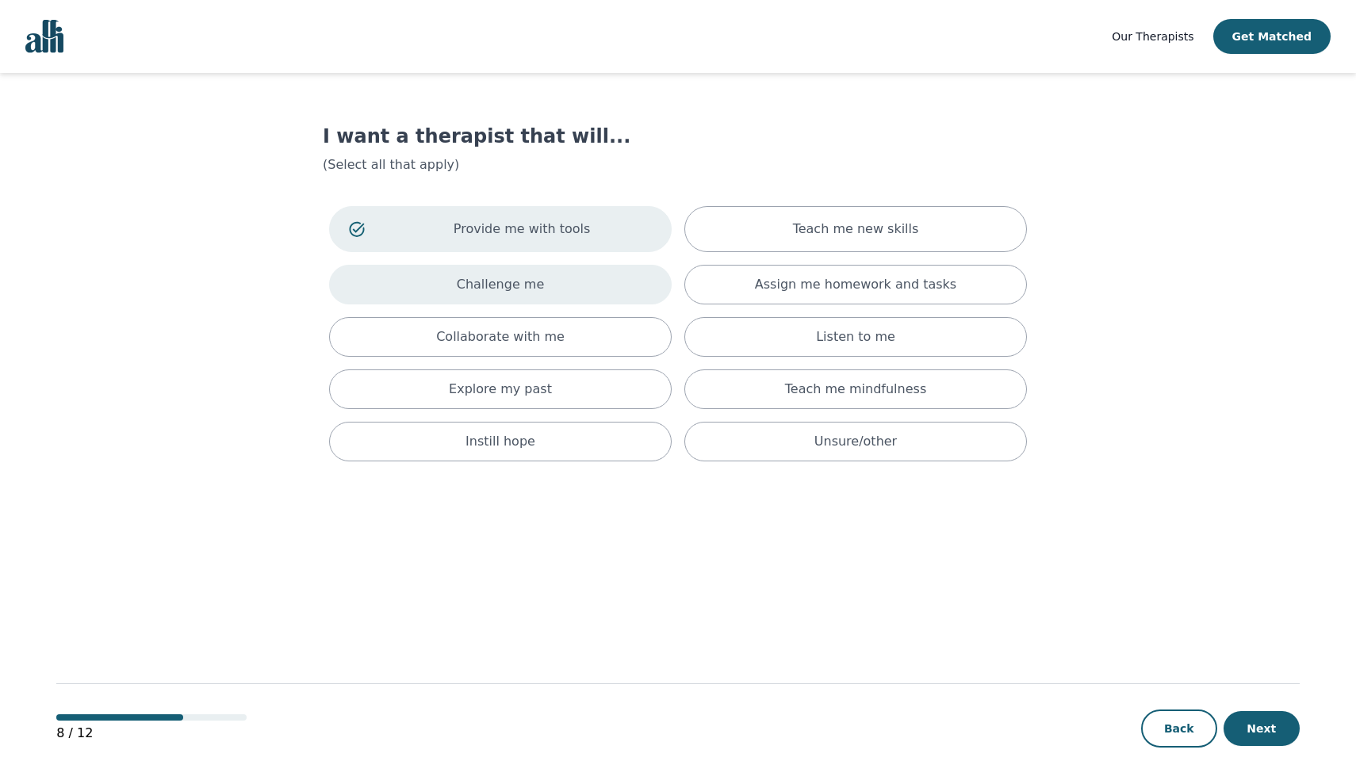
click at [520, 286] on p "Challenge me" at bounding box center [501, 284] width 88 height 19
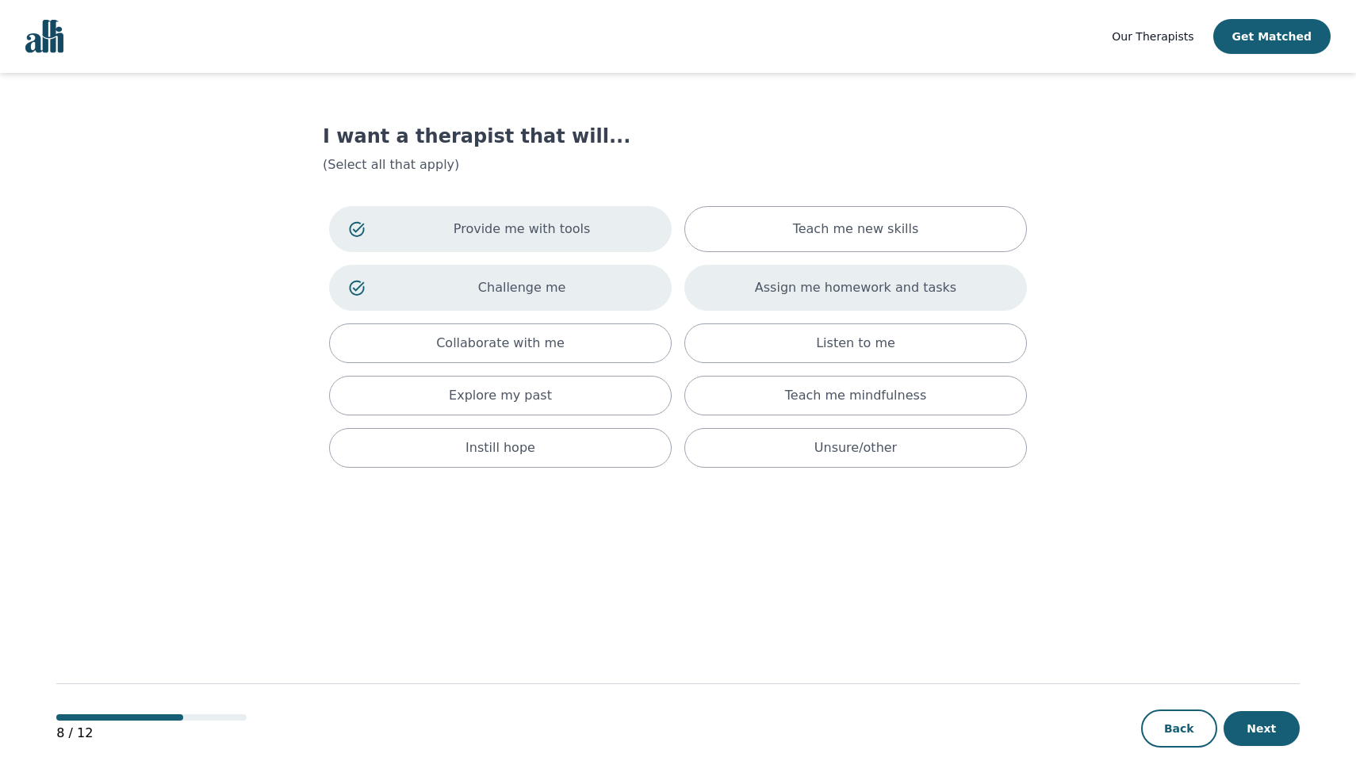
click at [822, 307] on div "Assign me homework and tasks" at bounding box center [855, 288] width 343 height 46
click at [1249, 721] on button "Next" at bounding box center [1262, 728] width 76 height 35
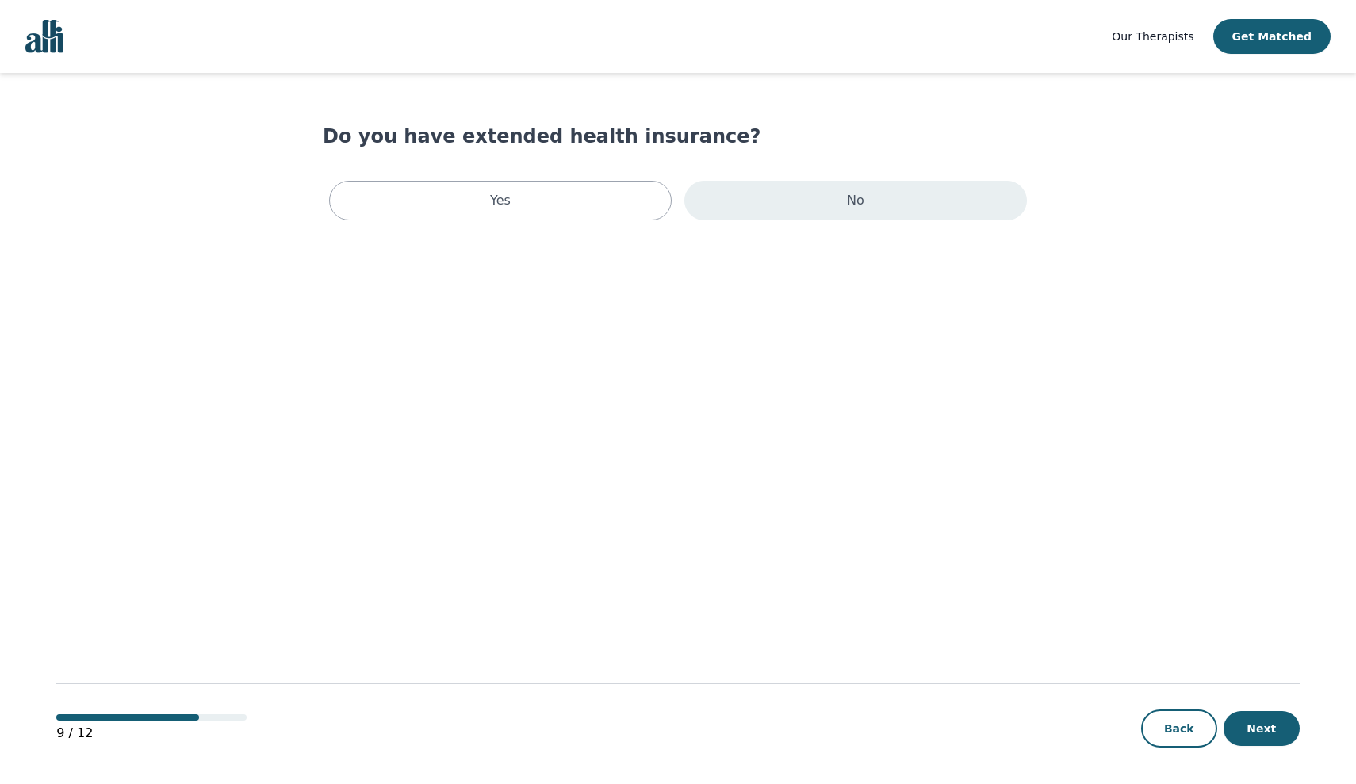
click at [819, 205] on div "No" at bounding box center [855, 201] width 343 height 40
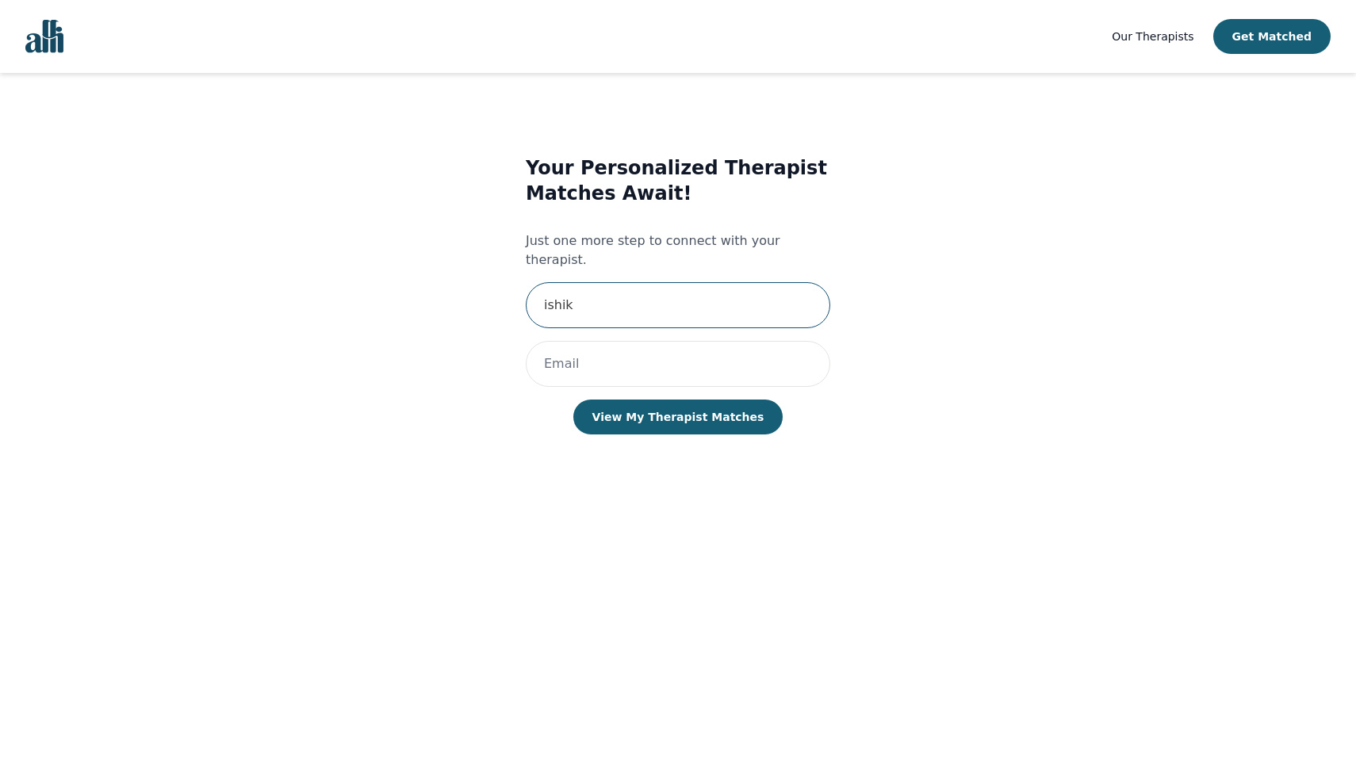
type input "ishika"
type input "Ishika"
type input "ishika17099@gmail.com"
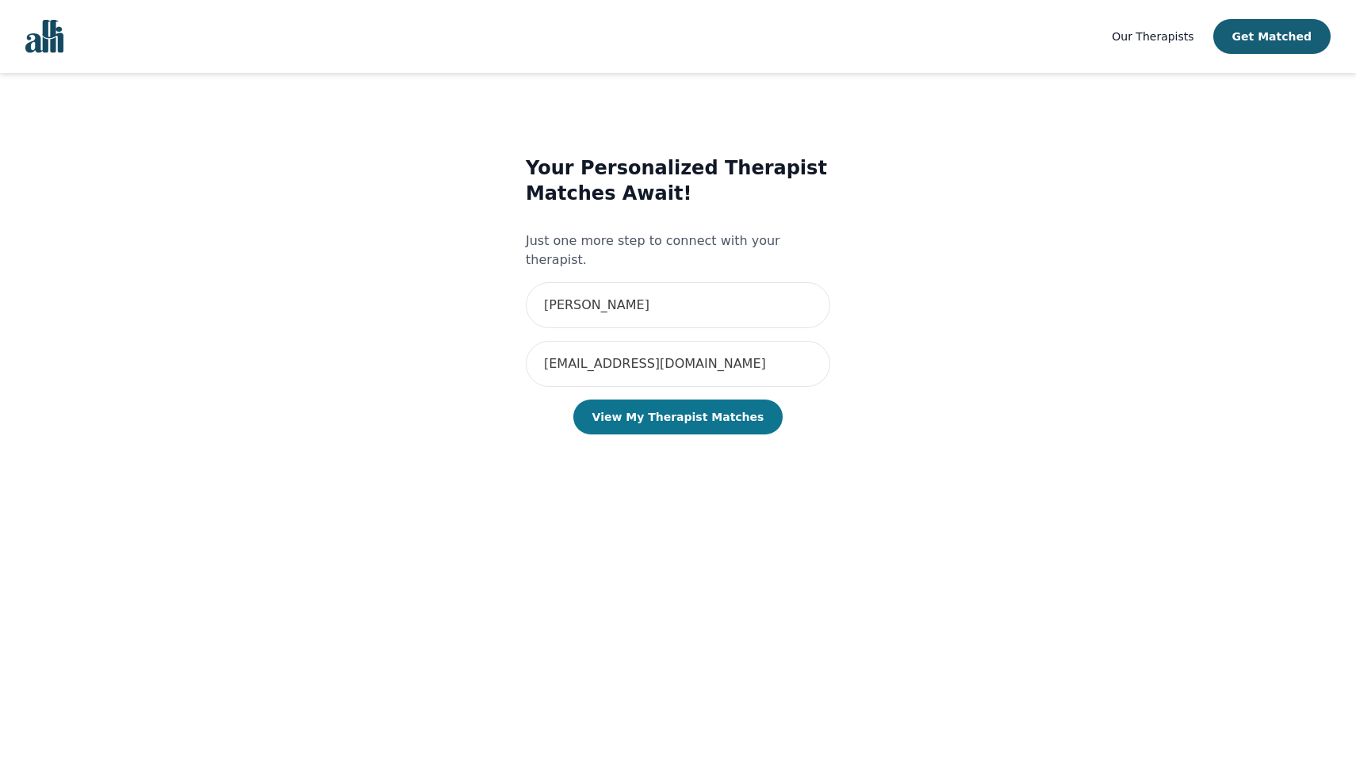
click at [683, 408] on button "View My Therapist Matches" at bounding box center [678, 417] width 210 height 35
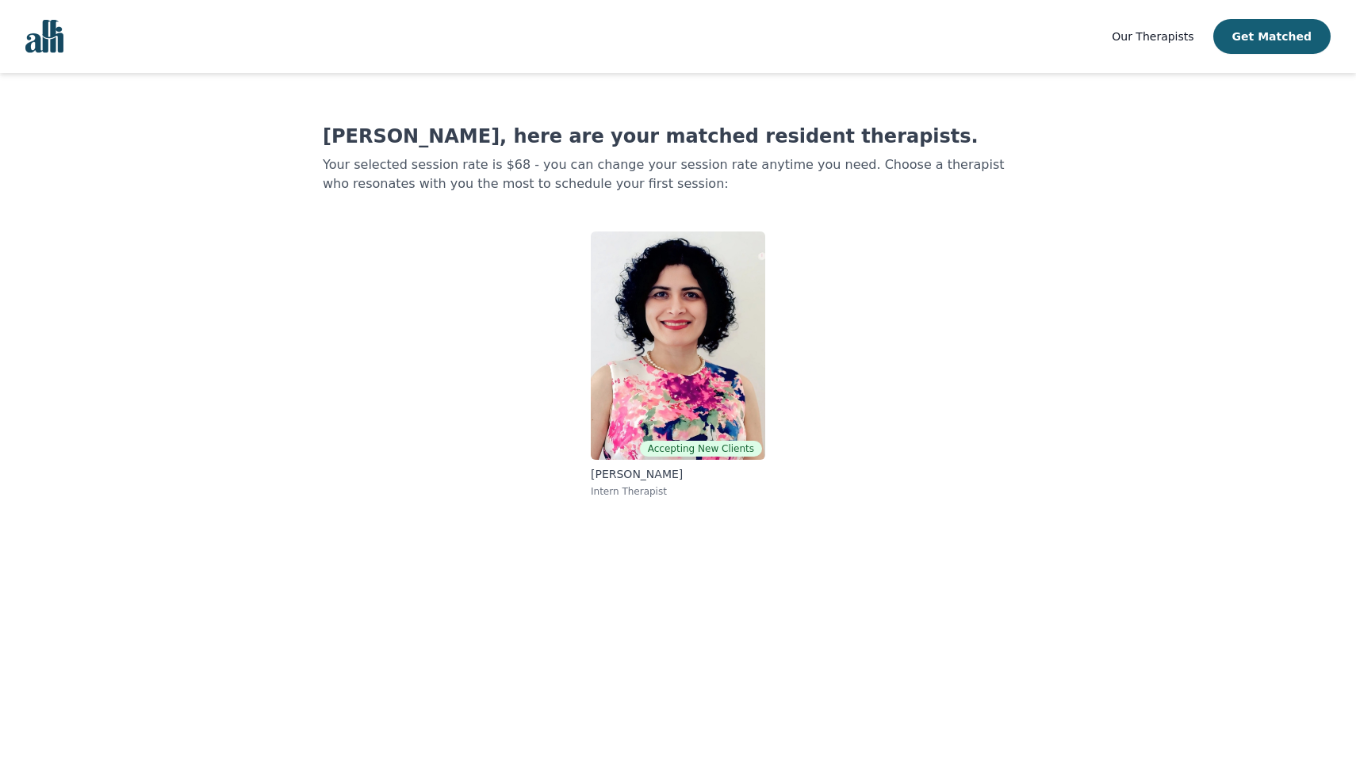
click at [909, 364] on div "Accepting New Clients Ghazaleh Bozorg Intern Therapist" at bounding box center [678, 365] width 711 height 292
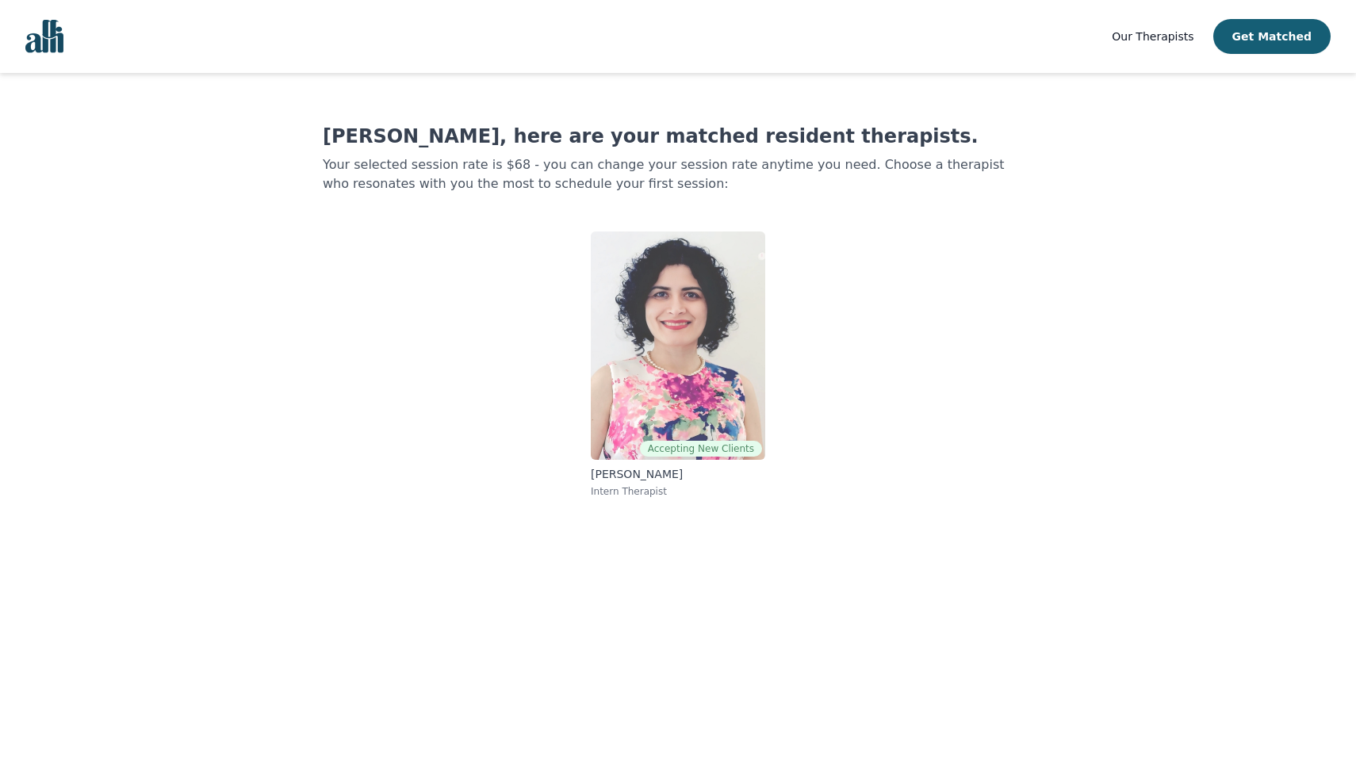
click at [713, 356] on img at bounding box center [678, 346] width 174 height 228
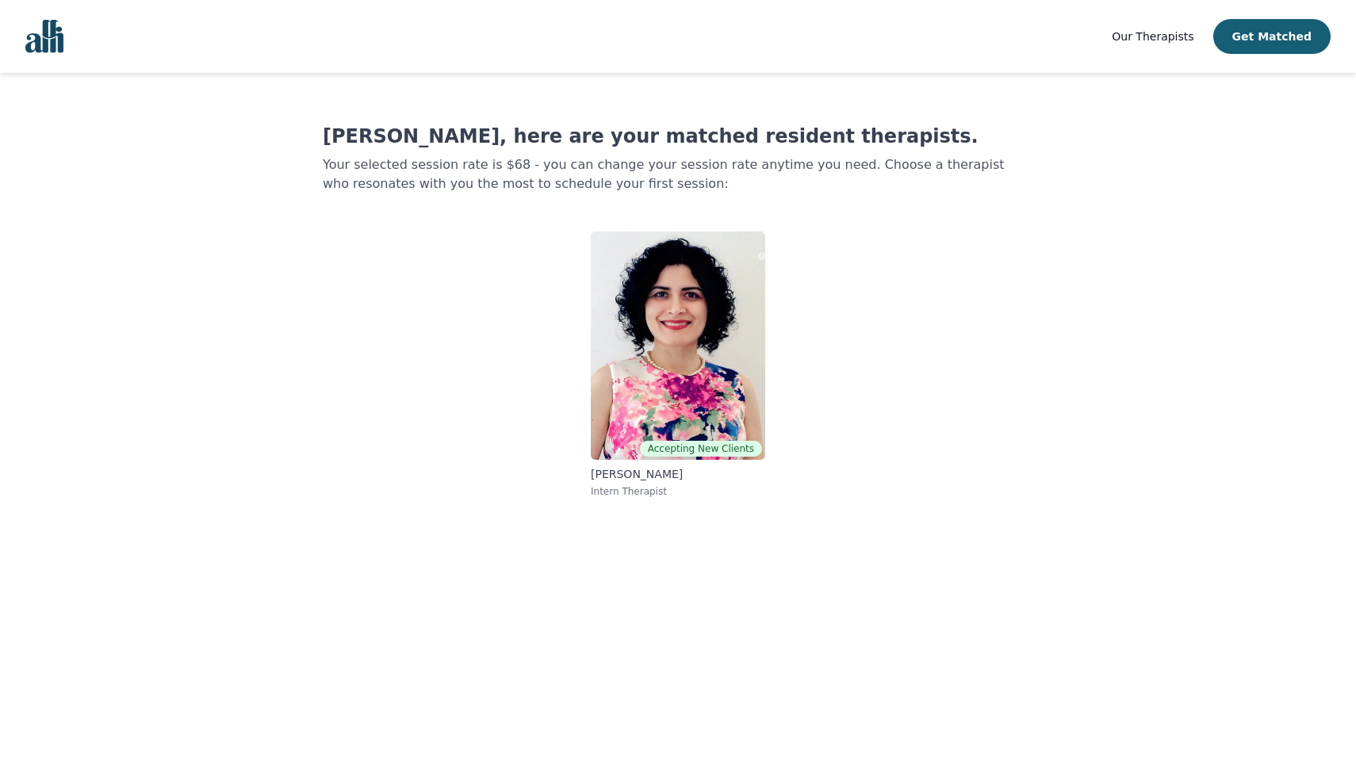
click at [33, 36] on img "Global" at bounding box center [44, 36] width 38 height 33
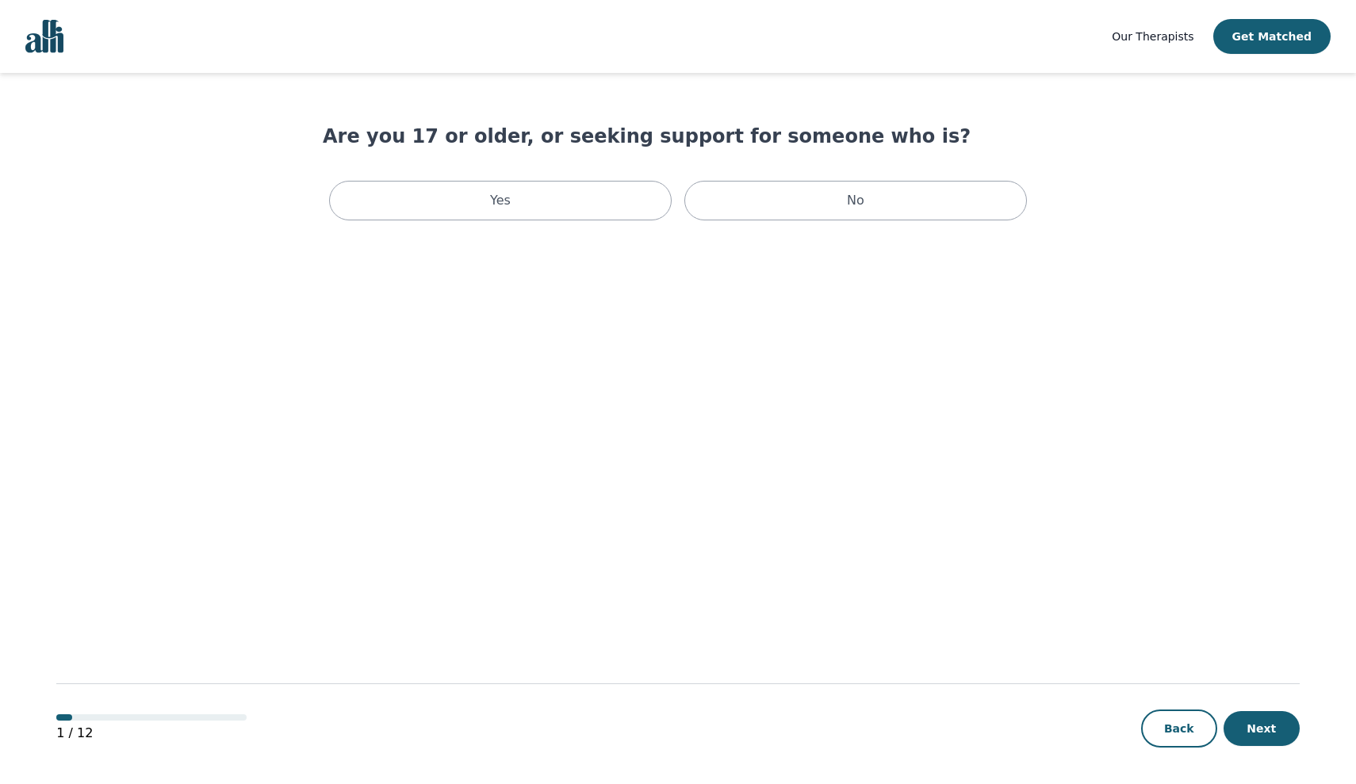
click at [571, 221] on div "Yes No" at bounding box center [678, 200] width 711 height 52
click at [580, 208] on div "Yes" at bounding box center [500, 201] width 343 height 40
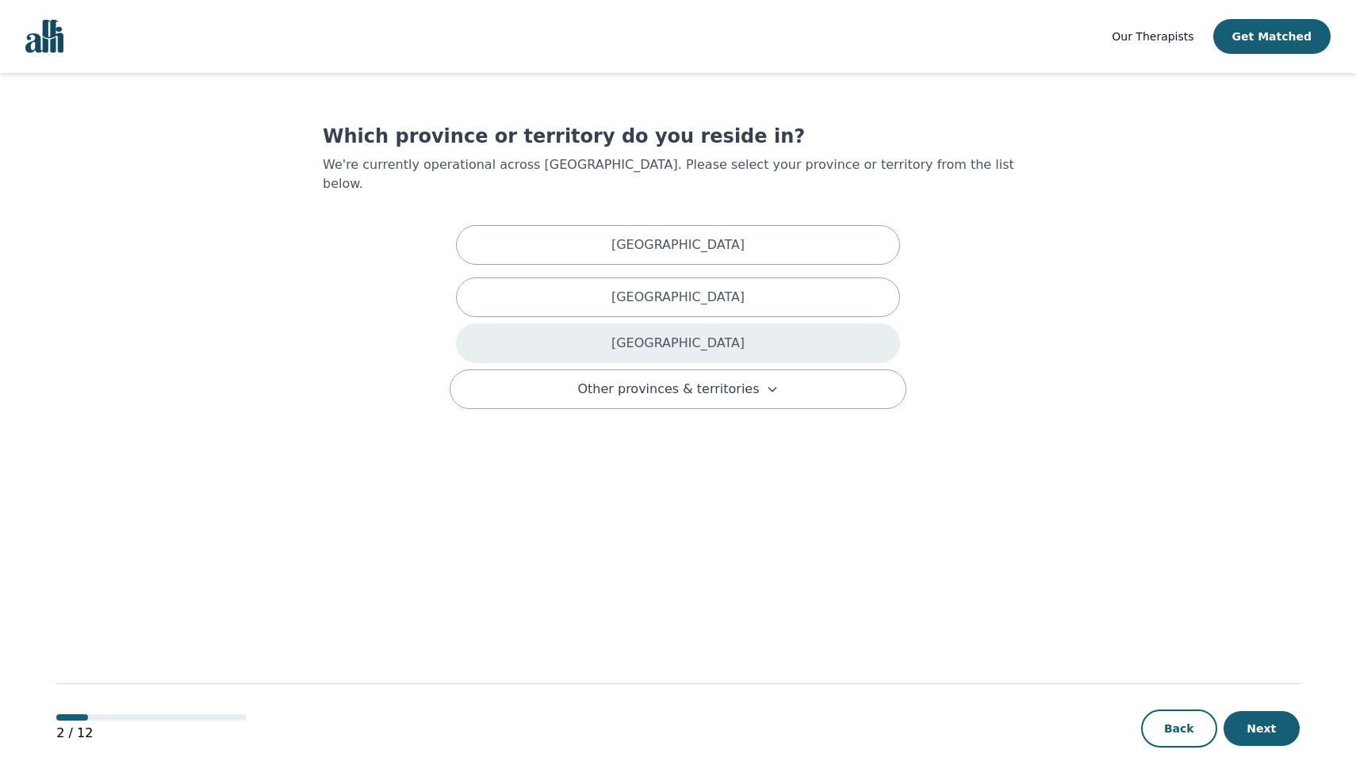
click at [651, 324] on div "[GEOGRAPHIC_DATA]" at bounding box center [678, 344] width 444 height 40
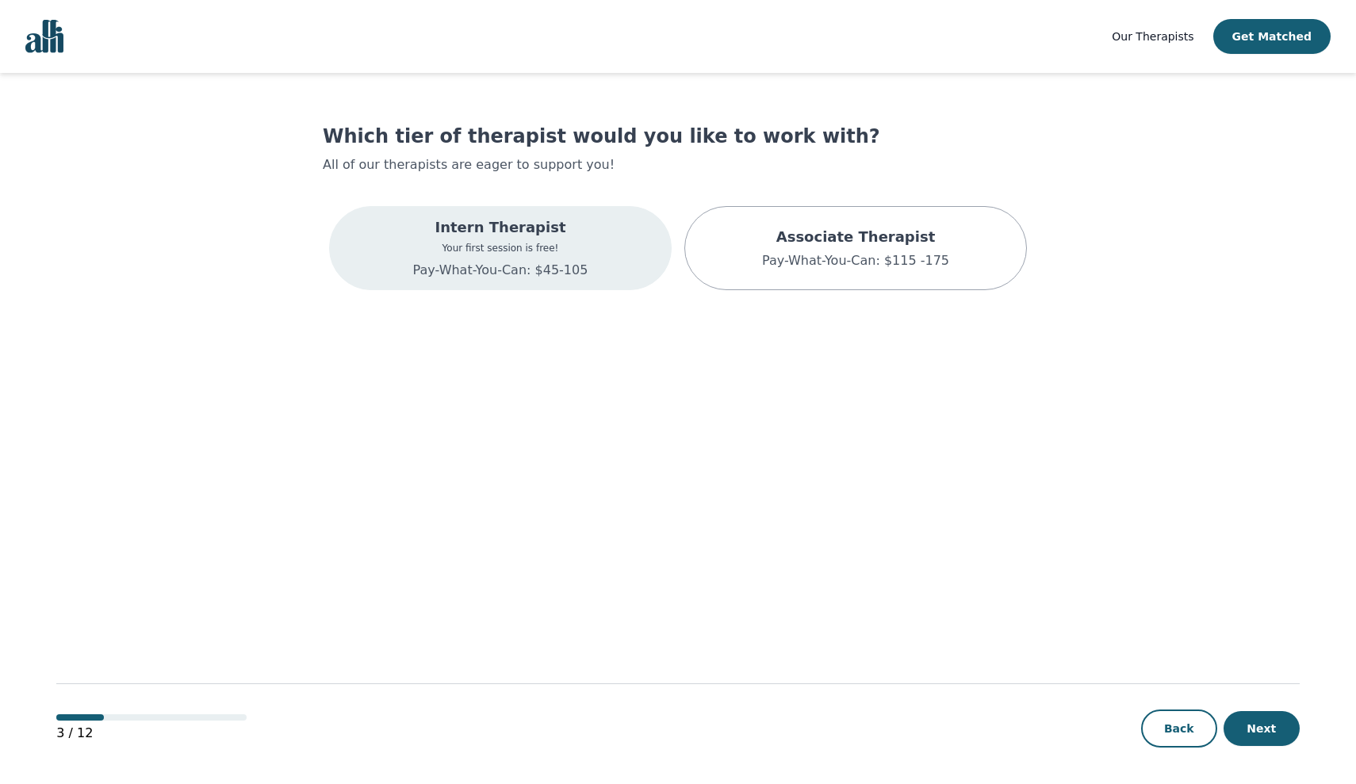
click at [590, 232] on div "Intern Therapist Your first session is free! Pay-What-You-Can: $45-105" at bounding box center [500, 248] width 343 height 84
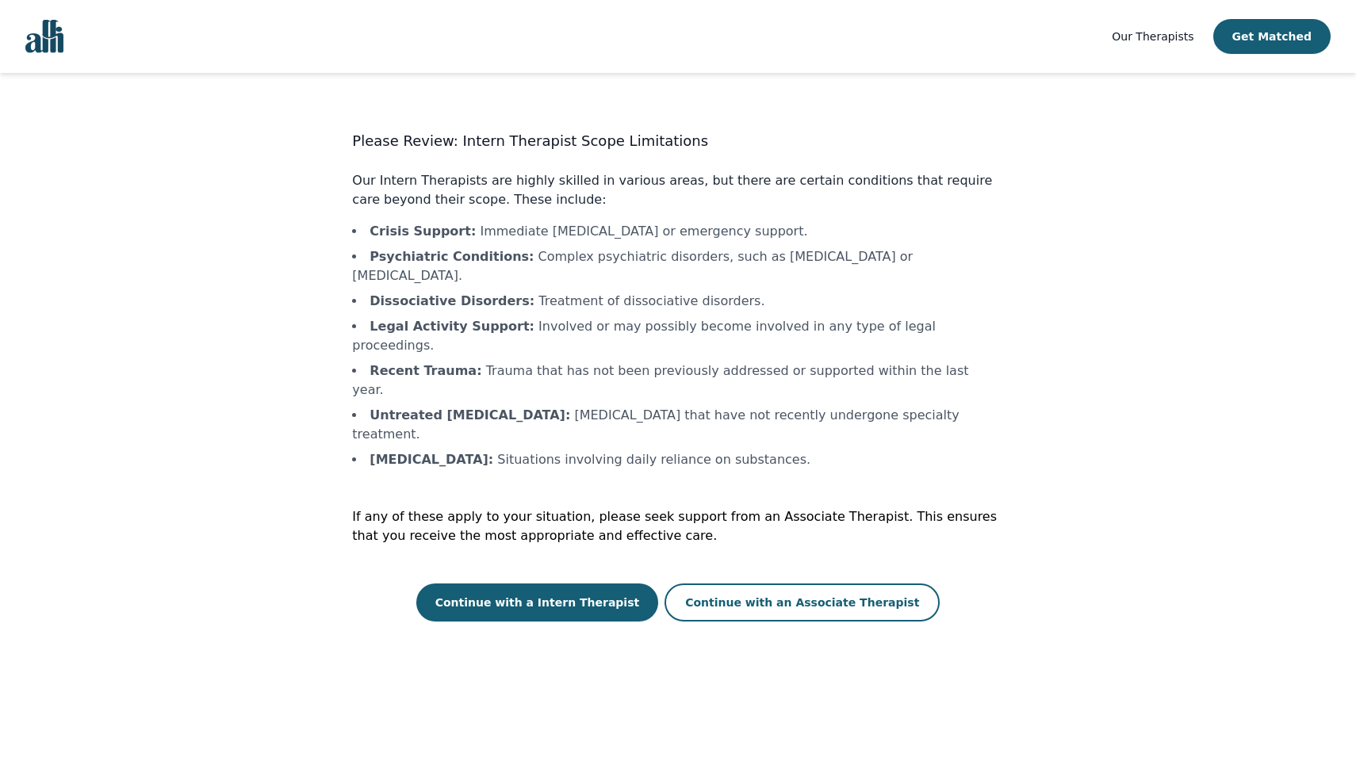
scroll to position [1, 0]
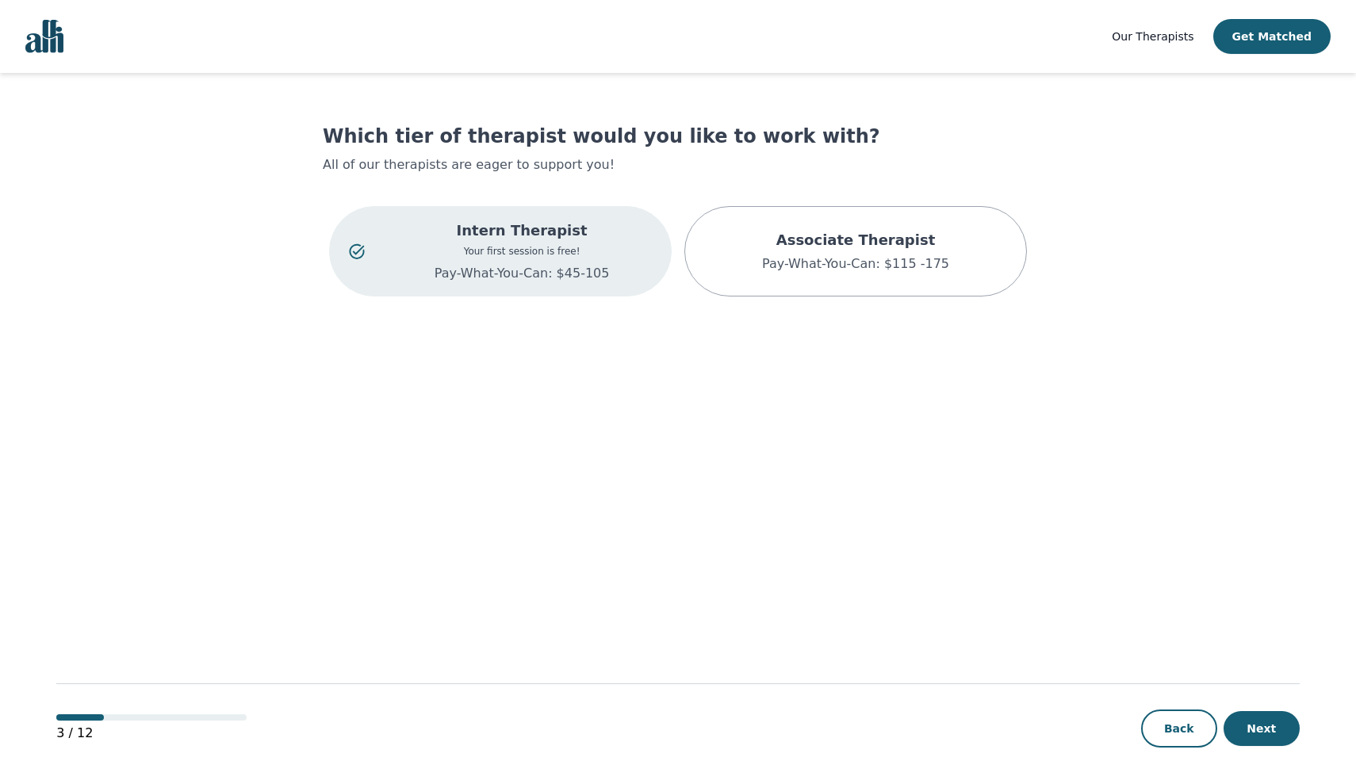
click at [895, 246] on p "Associate Therapist" at bounding box center [855, 240] width 187 height 22
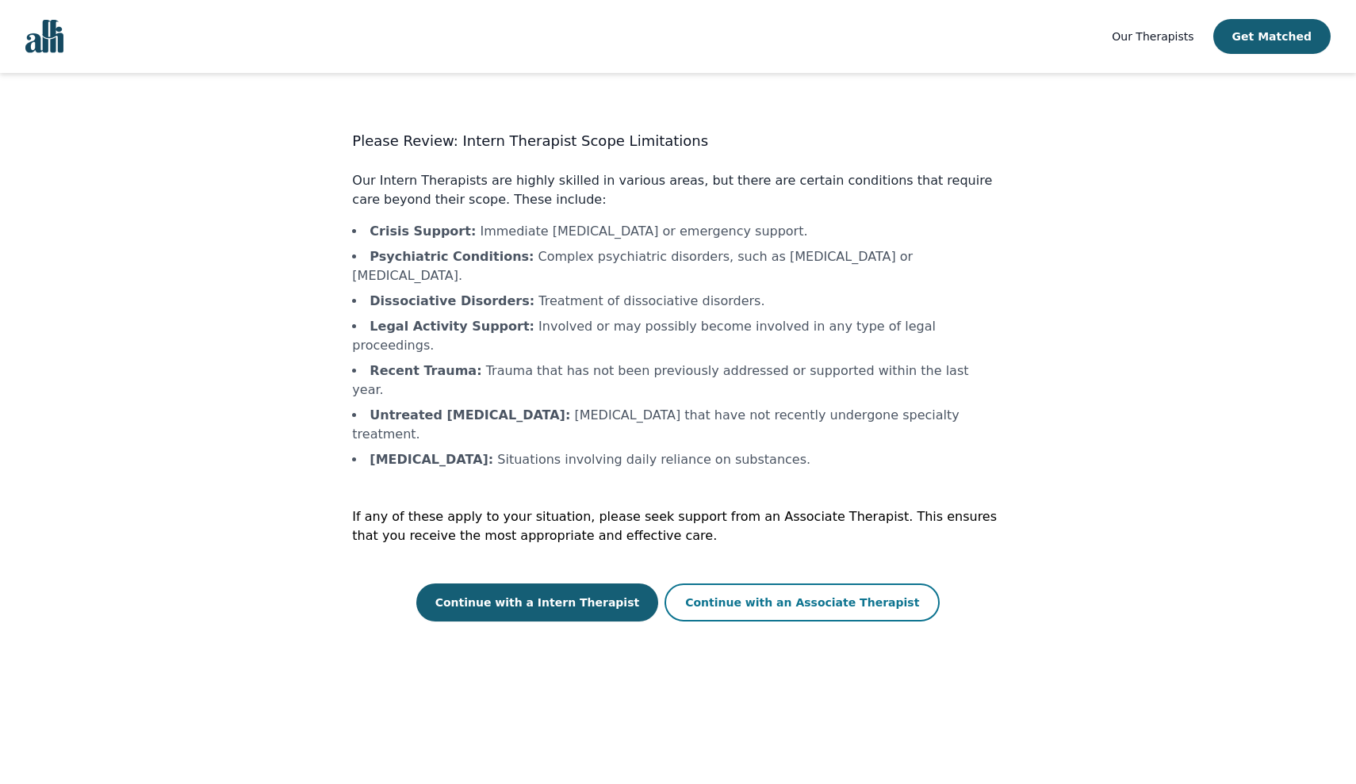
click at [708, 584] on button "Continue with an Associate Therapist" at bounding box center [802, 603] width 275 height 38
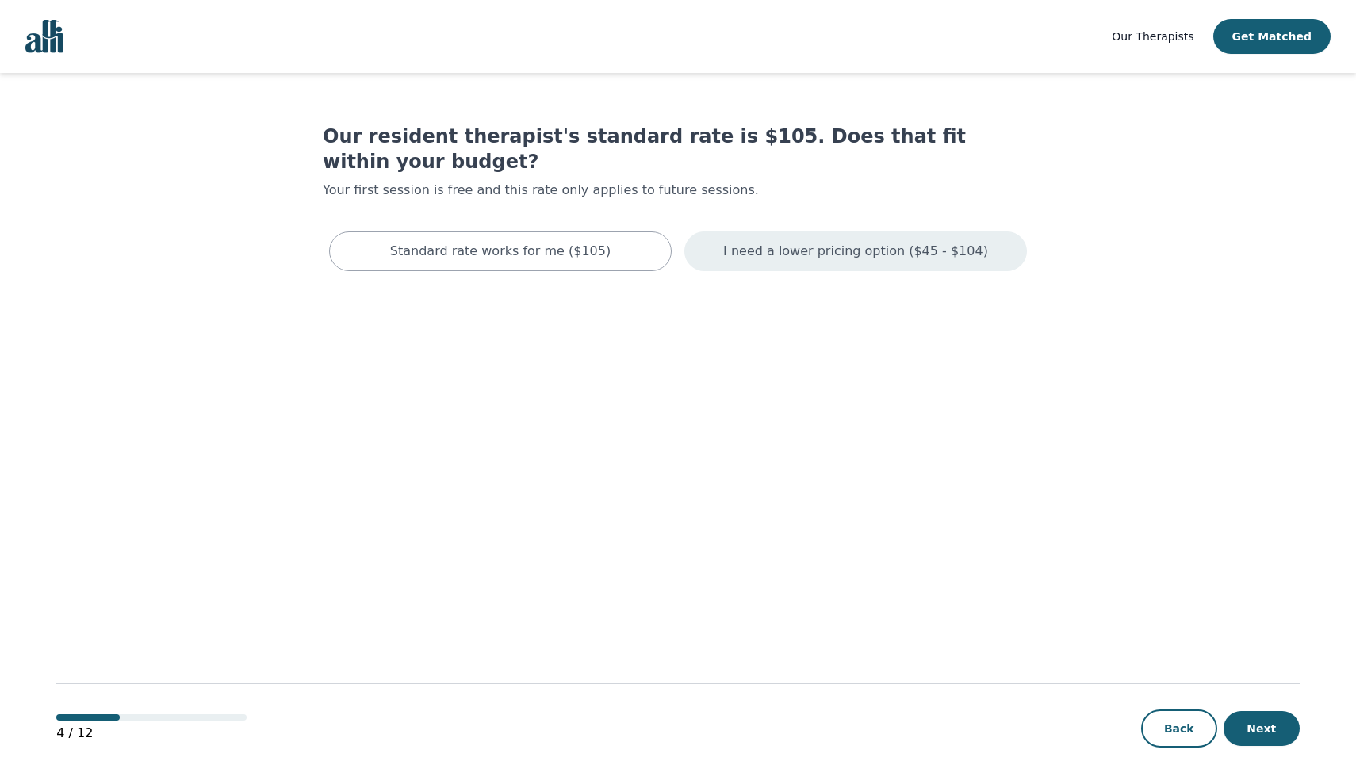
click at [897, 242] on p "I need a lower pricing option ($45 - $104)" at bounding box center [855, 251] width 265 height 19
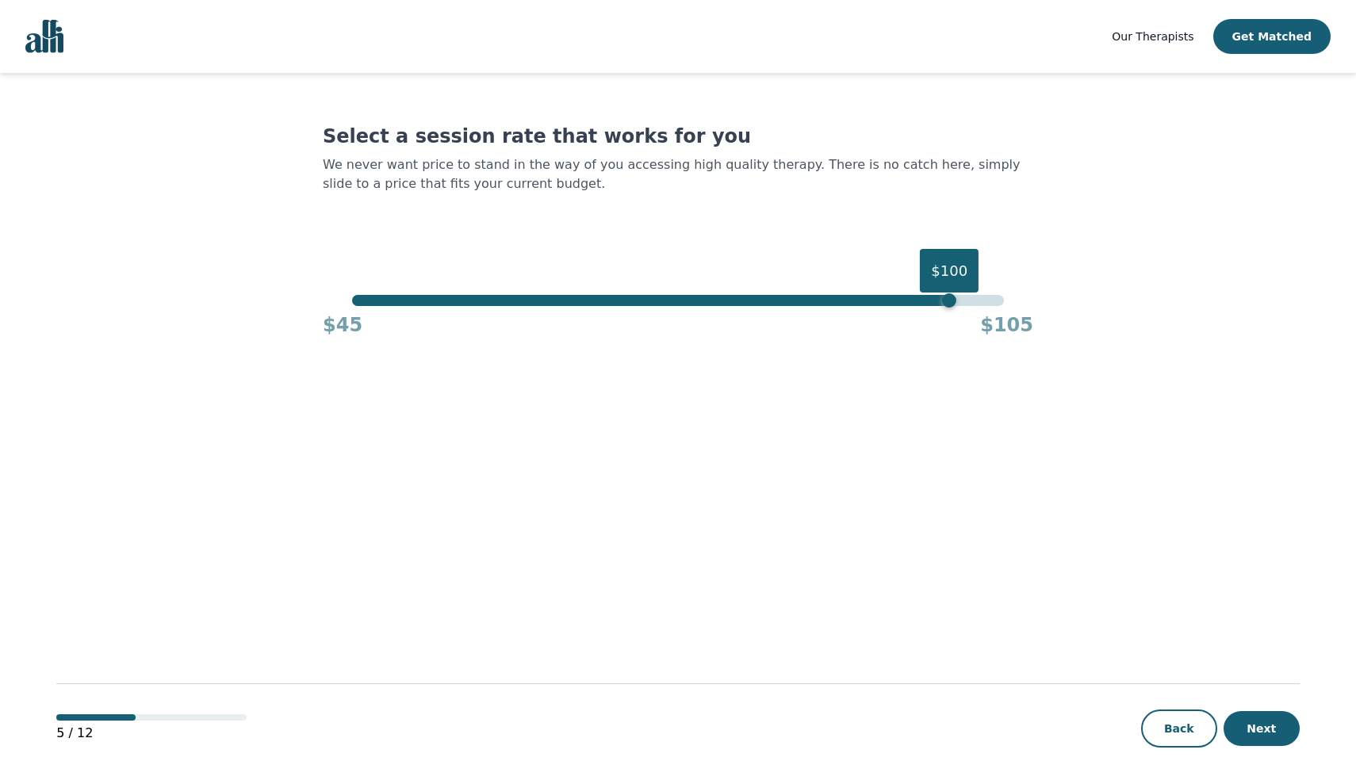
drag, startPoint x: 1004, startPoint y: 301, endPoint x: 953, endPoint y: 321, distance: 55.5
click at [953, 321] on div "$100 $45 $105" at bounding box center [678, 316] width 711 height 43
drag, startPoint x: 362, startPoint y: 297, endPoint x: 954, endPoint y: 339, distance: 594.0
click at [954, 339] on main "Select a session rate that works for you We never want price to stand in the wa…" at bounding box center [678, 429] width 1244 height 713
click at [1279, 738] on button "Next" at bounding box center [1262, 728] width 76 height 35
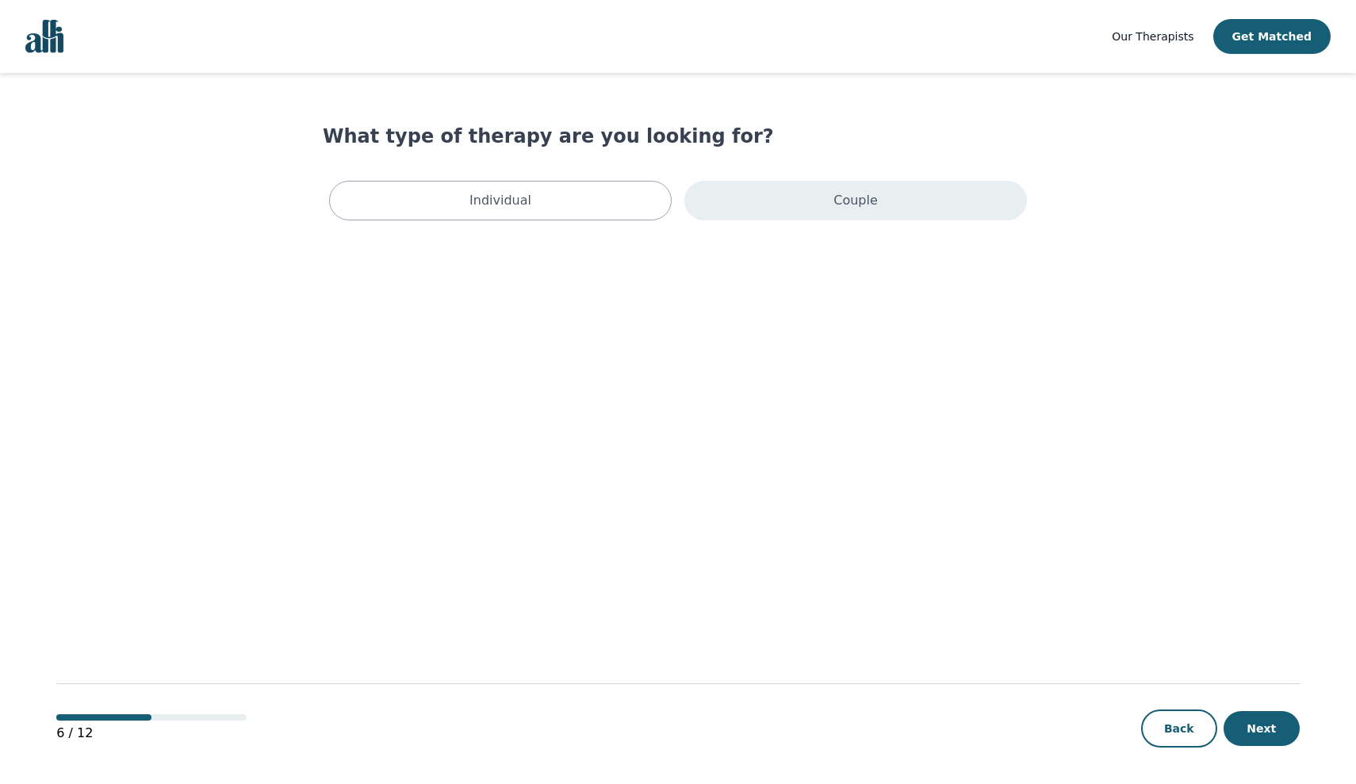
click at [825, 196] on div "Couple" at bounding box center [855, 201] width 343 height 40
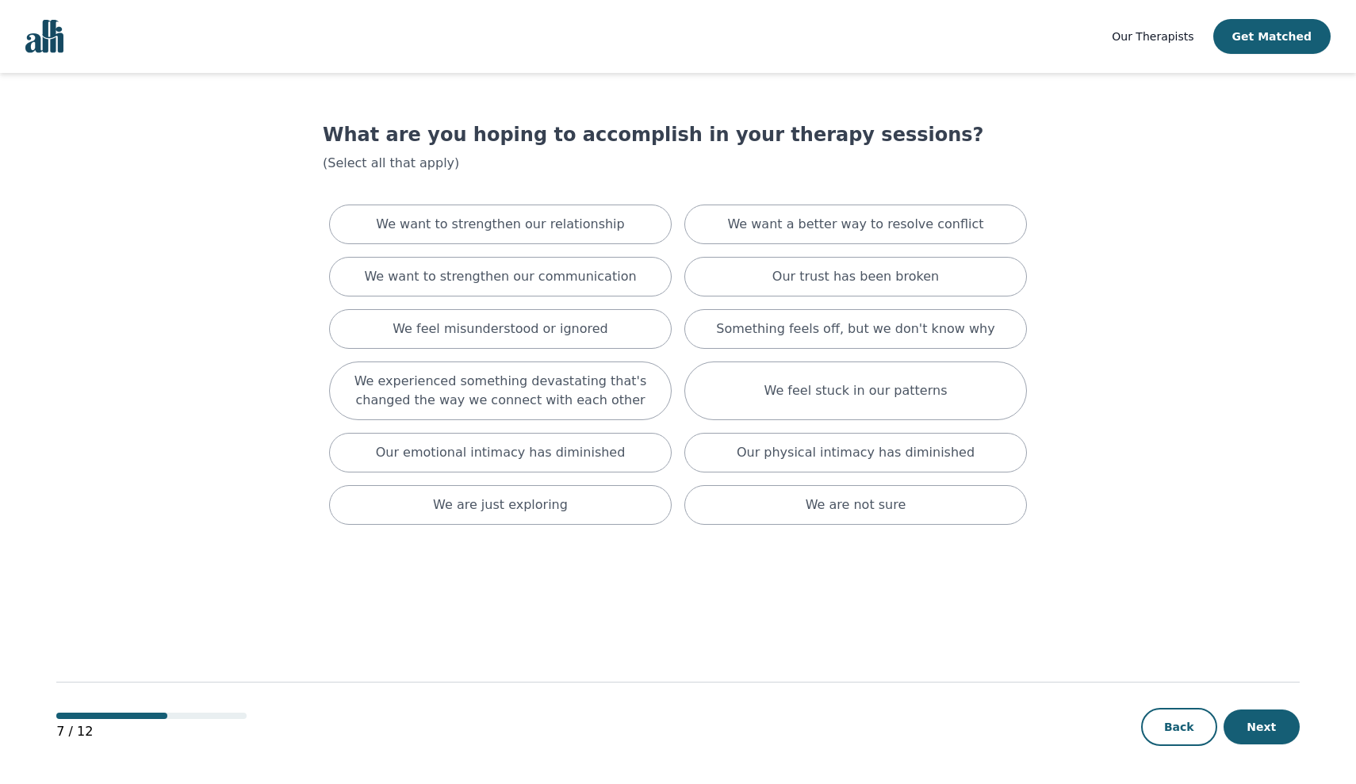
scroll to position [2, 0]
click at [957, 277] on div "Our trust has been broken" at bounding box center [855, 277] width 343 height 40
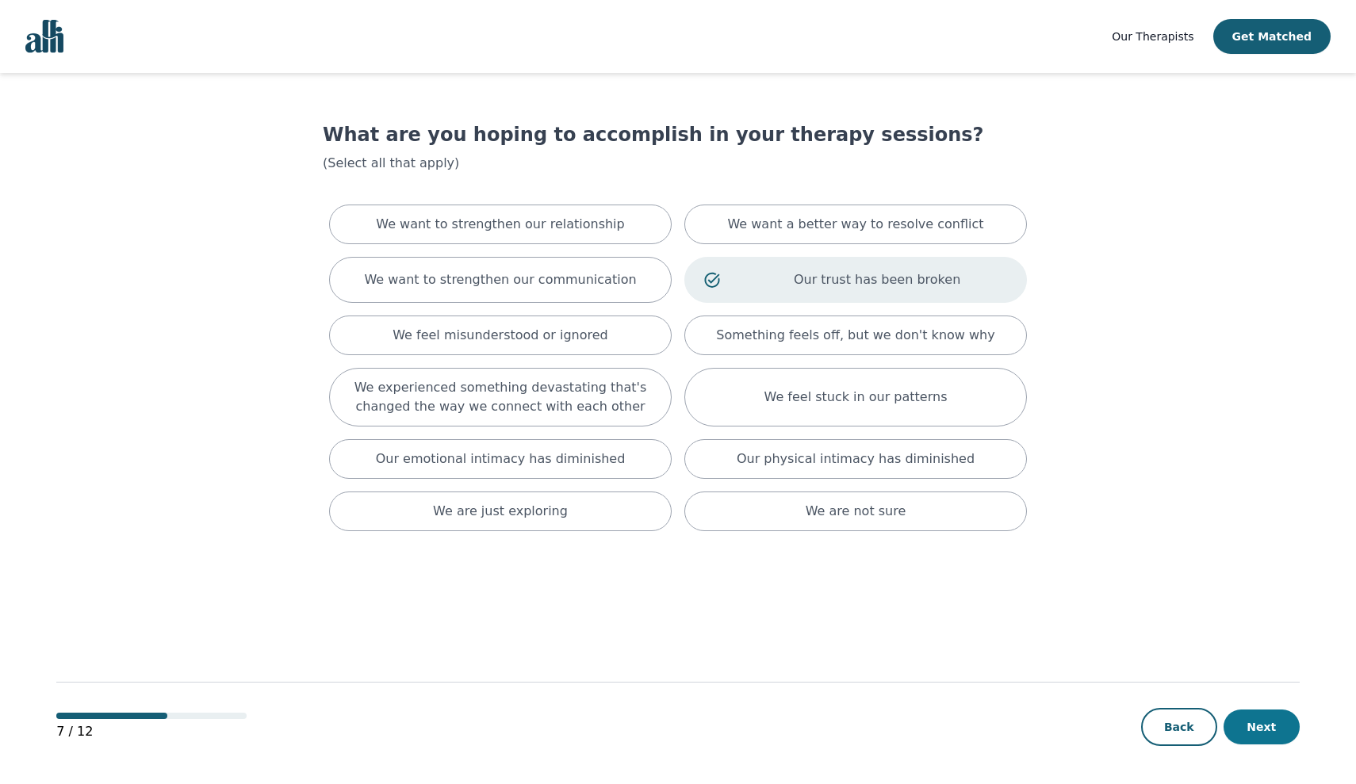
click at [1233, 734] on button "Next" at bounding box center [1262, 727] width 76 height 35
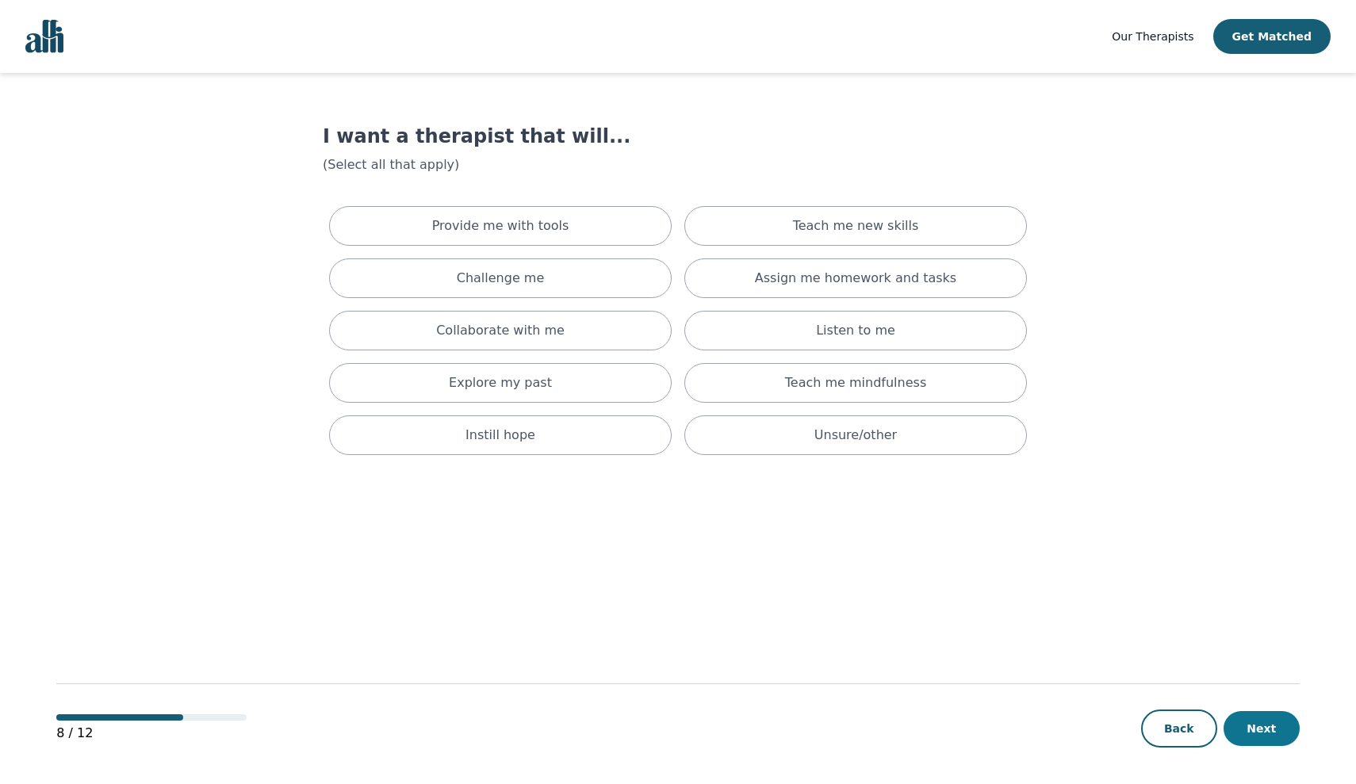
click at [1233, 734] on button "Next" at bounding box center [1262, 728] width 76 height 35
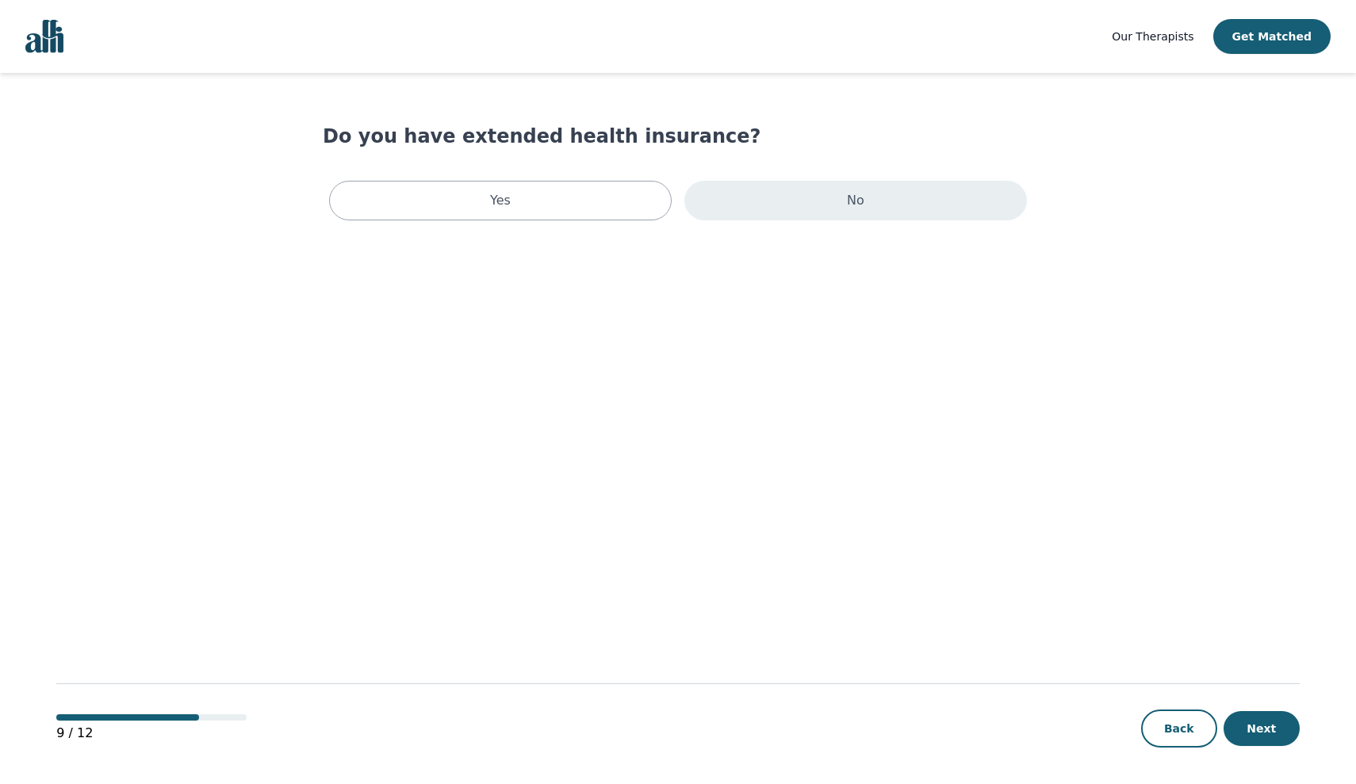
click at [916, 181] on div "No" at bounding box center [855, 201] width 343 height 40
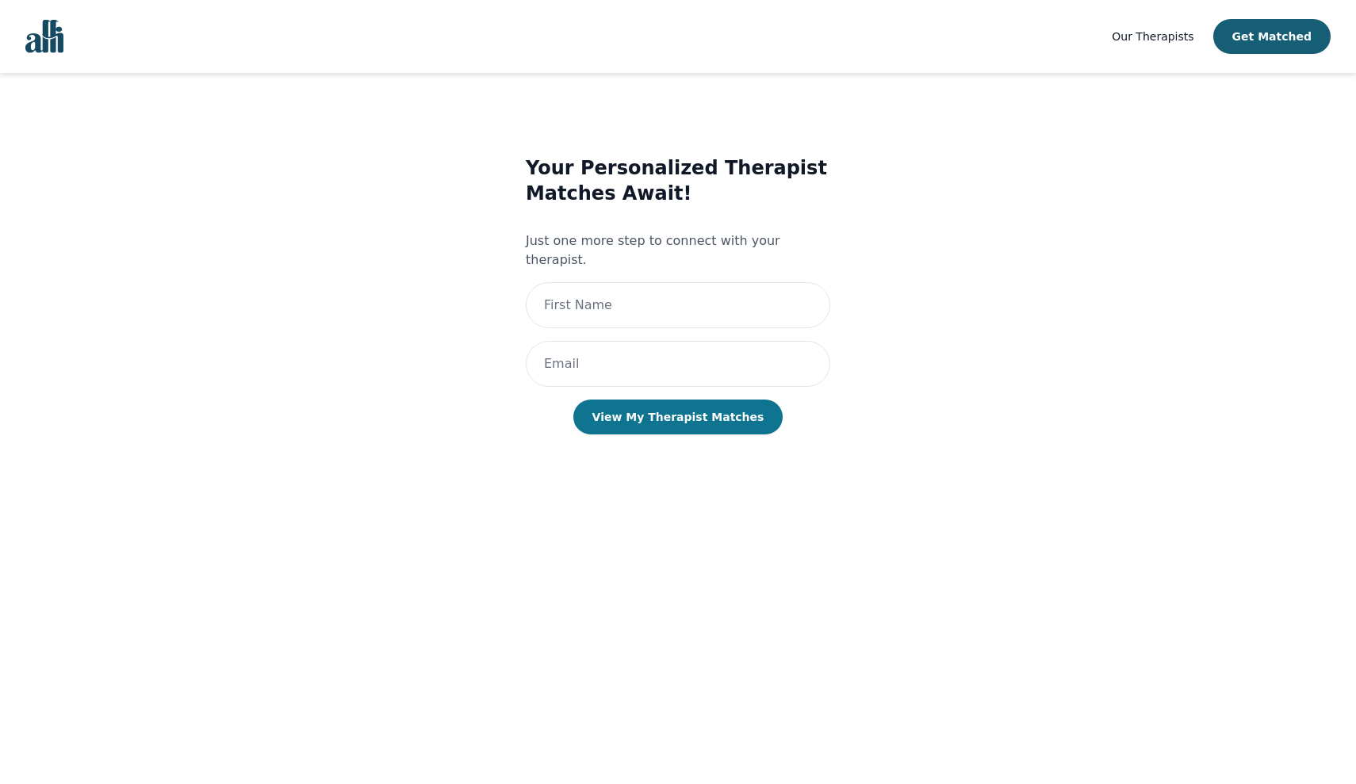
click at [723, 400] on button "View My Therapist Matches" at bounding box center [678, 417] width 210 height 35
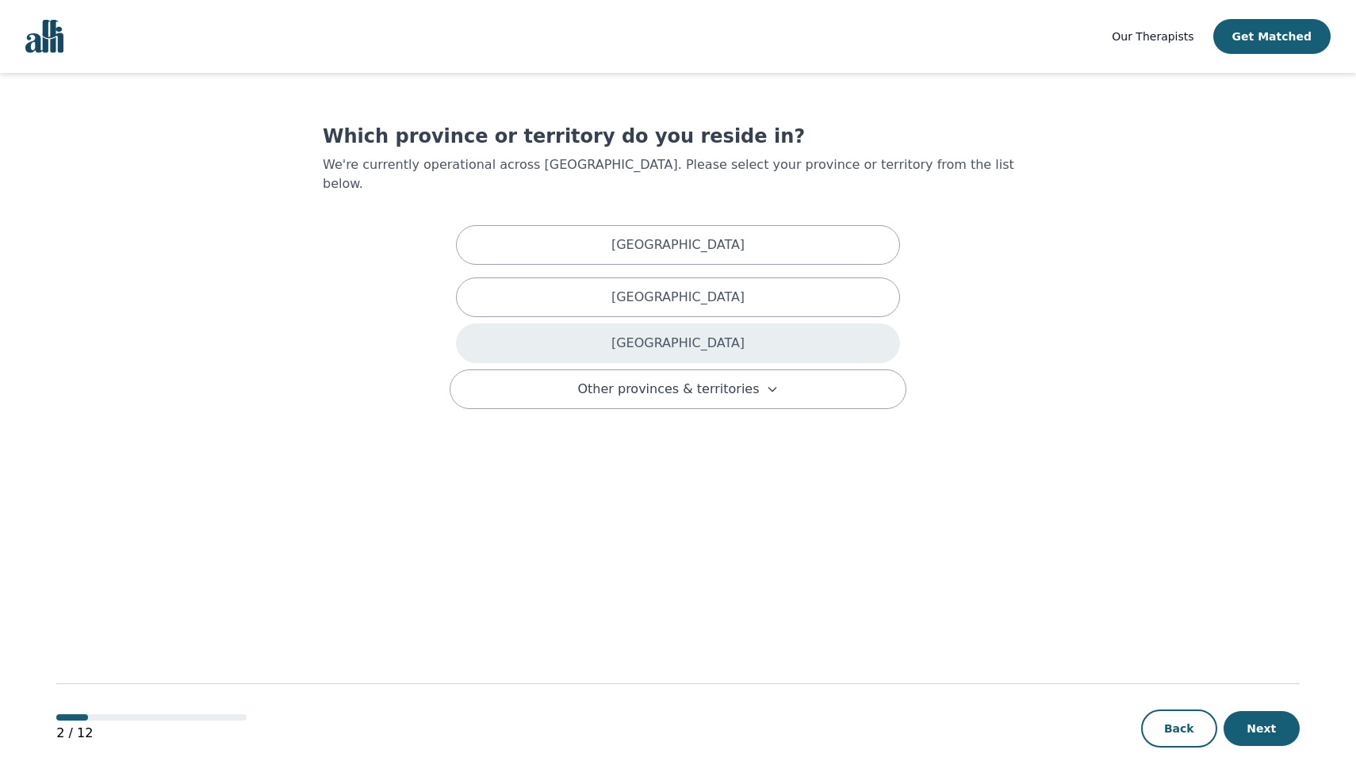
click at [777, 338] on div "[GEOGRAPHIC_DATA]" at bounding box center [678, 344] width 444 height 40
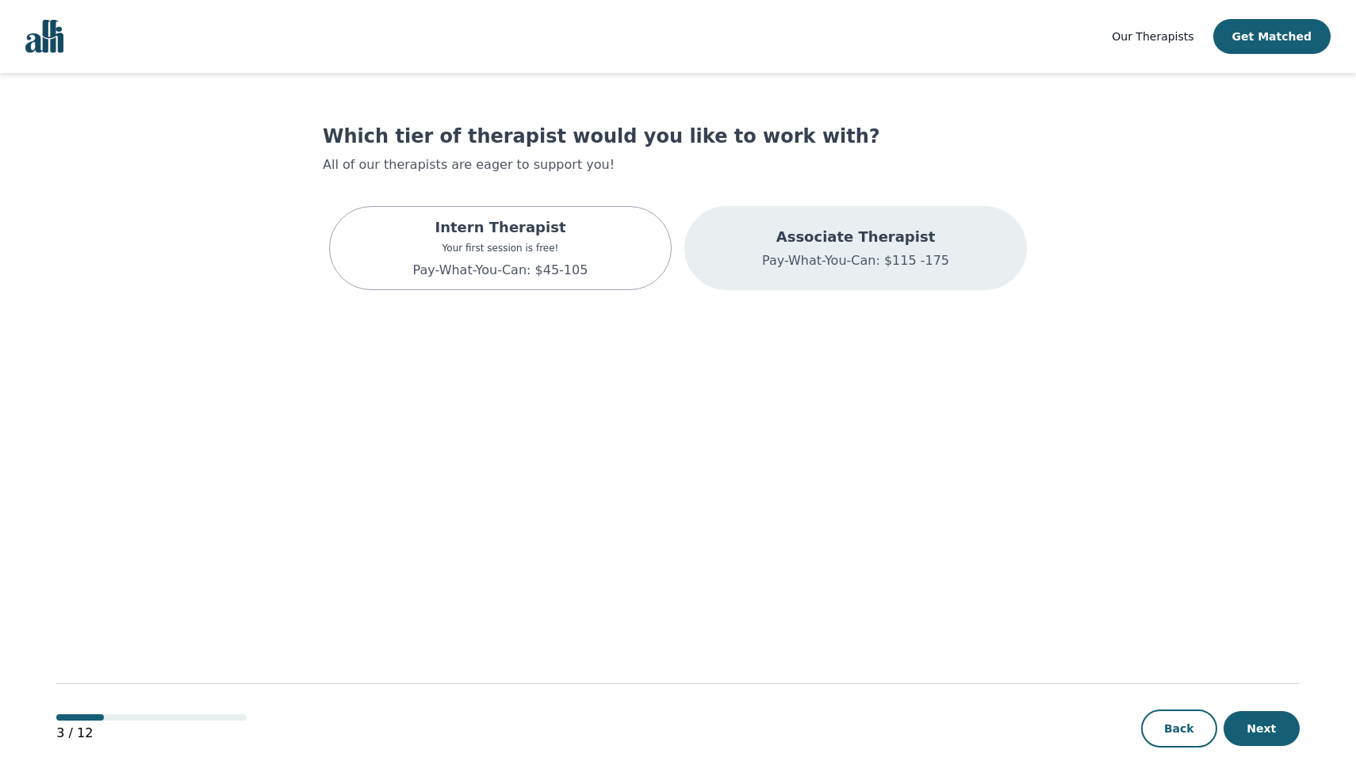
click at [859, 255] on p "Pay-What-You-Can: $115 -175" at bounding box center [855, 260] width 187 height 19
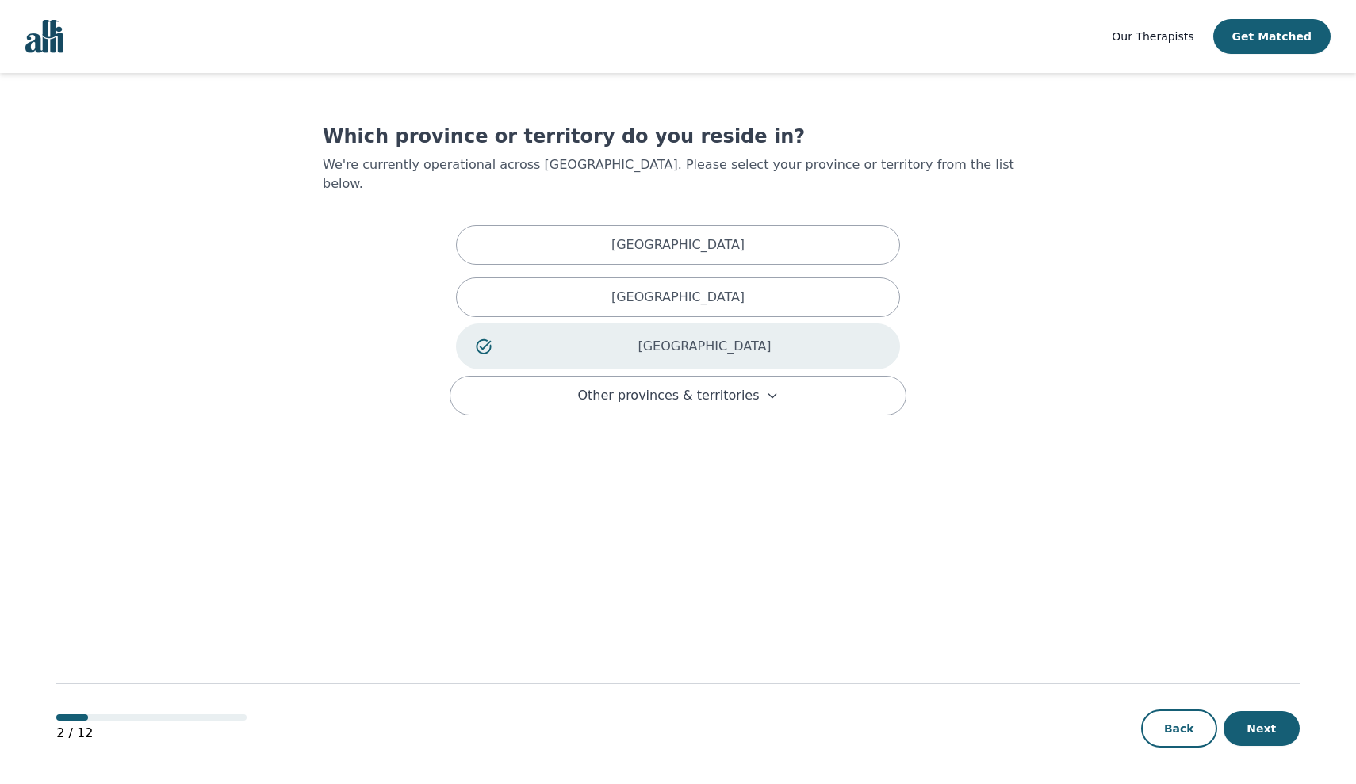
click at [800, 337] on p "[GEOGRAPHIC_DATA]" at bounding box center [704, 346] width 351 height 19
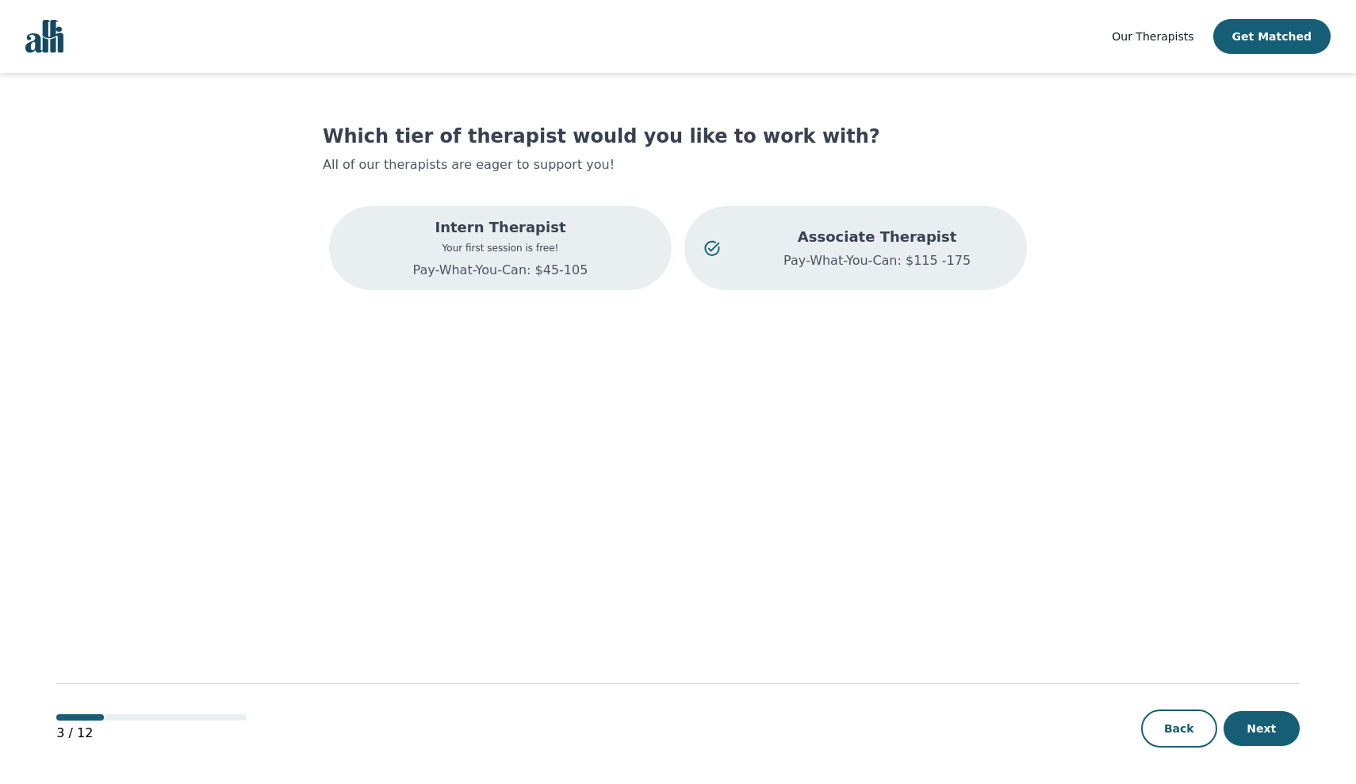
click at [439, 233] on p "Intern Therapist" at bounding box center [500, 228] width 175 height 22
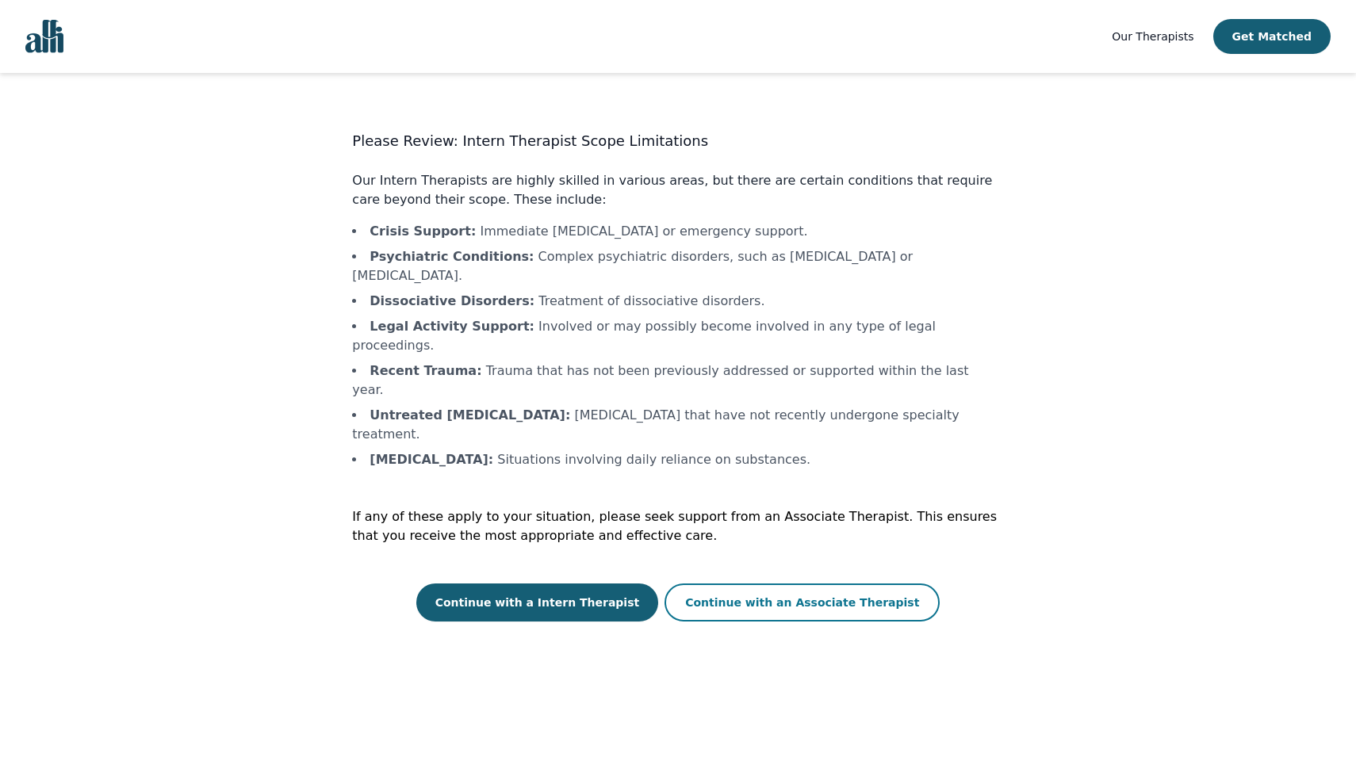
click at [708, 584] on button "Continue with an Associate Therapist" at bounding box center [802, 603] width 275 height 38
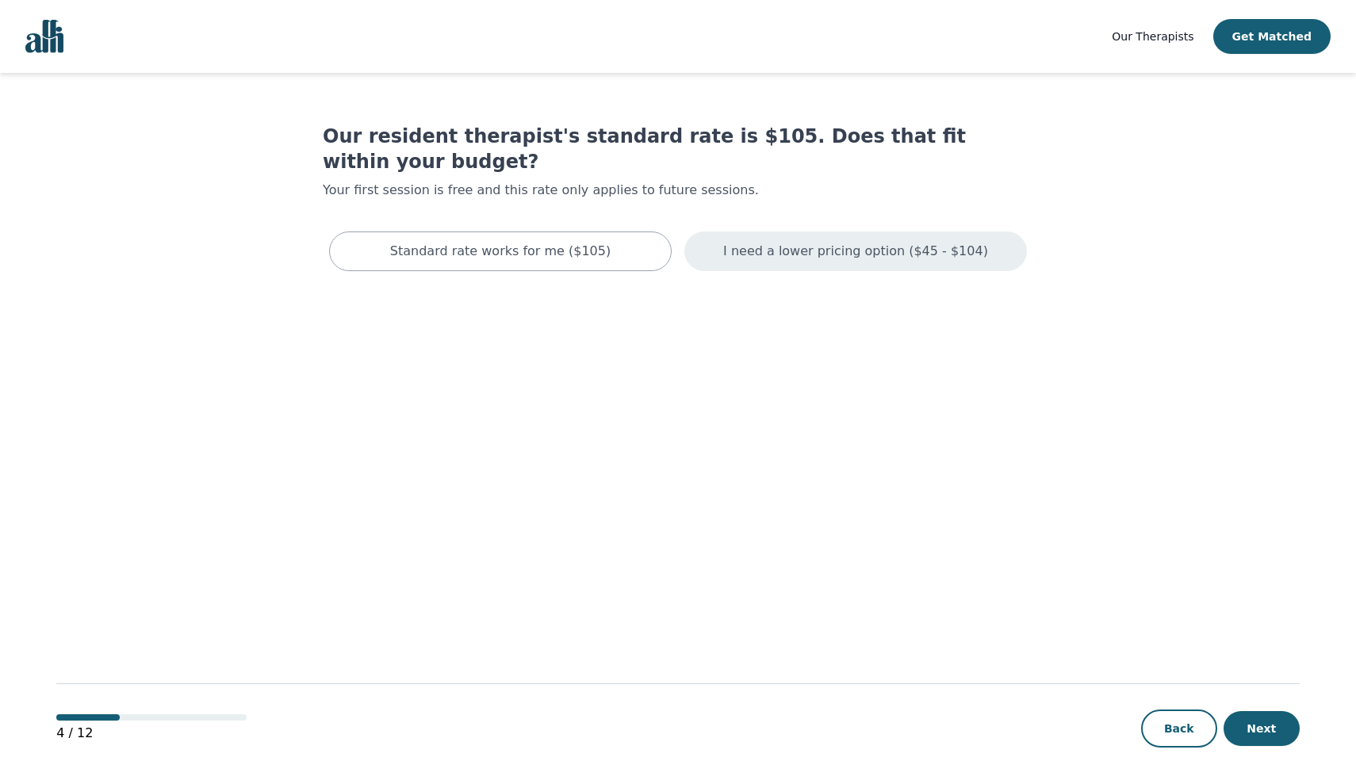
click at [945, 242] on p "I need a lower pricing option ($45 - $104)" at bounding box center [855, 251] width 265 height 19
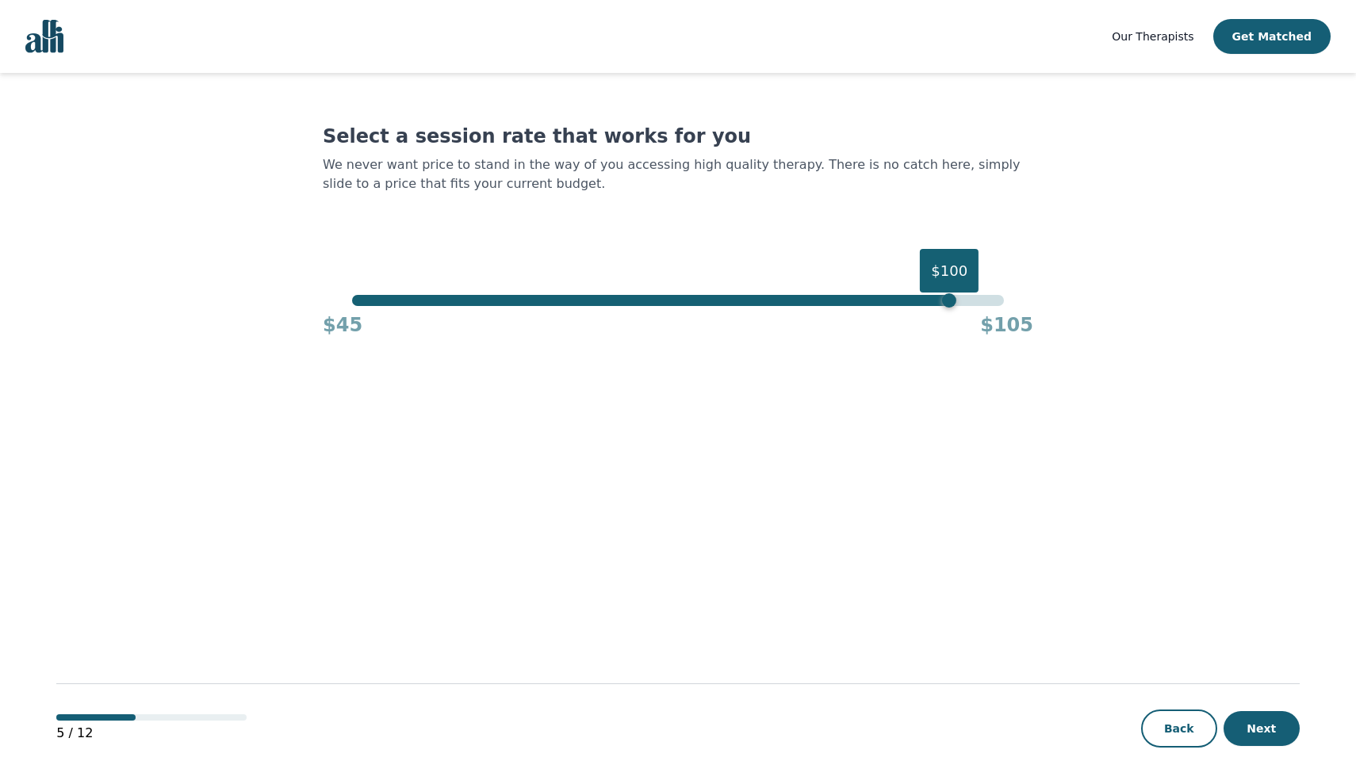
drag, startPoint x: 1003, startPoint y: 302, endPoint x: 951, endPoint y: 347, distance: 68.7
click at [951, 347] on main "Select a session rate that works for you We never want price to stand in the wa…" at bounding box center [678, 429] width 1244 height 713
click at [1271, 743] on button "Next" at bounding box center [1262, 728] width 76 height 35
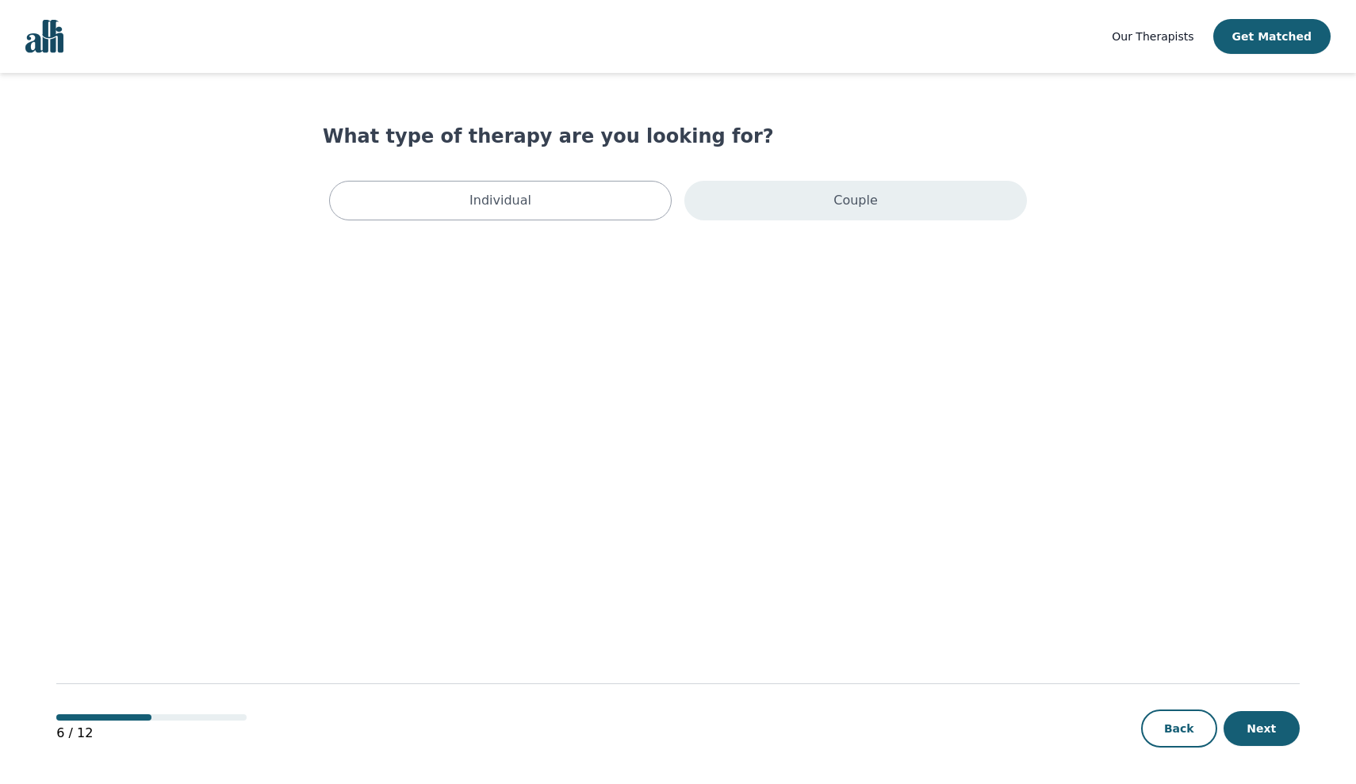
click at [833, 189] on div "Couple" at bounding box center [855, 201] width 343 height 40
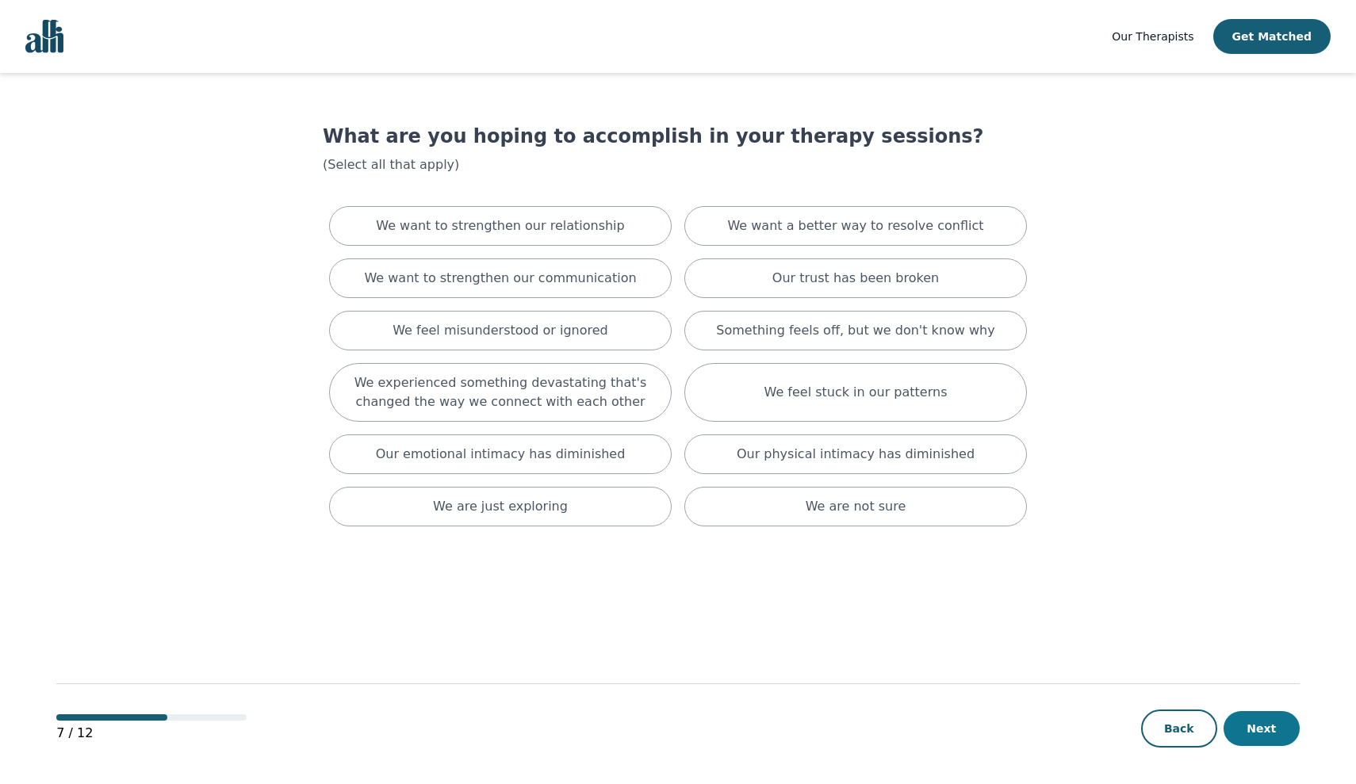
click at [1274, 745] on button "Next" at bounding box center [1262, 728] width 76 height 35
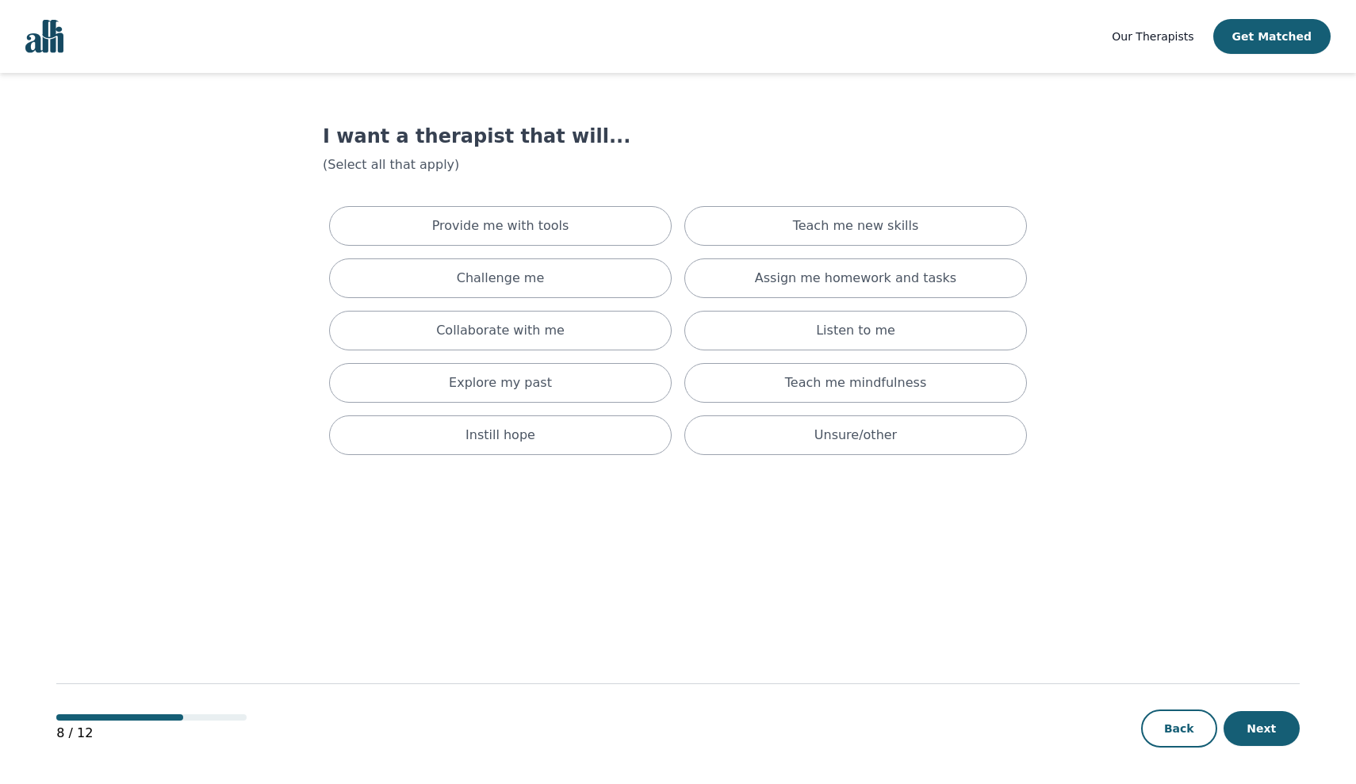
click at [1274, 745] on button "Next" at bounding box center [1262, 728] width 76 height 35
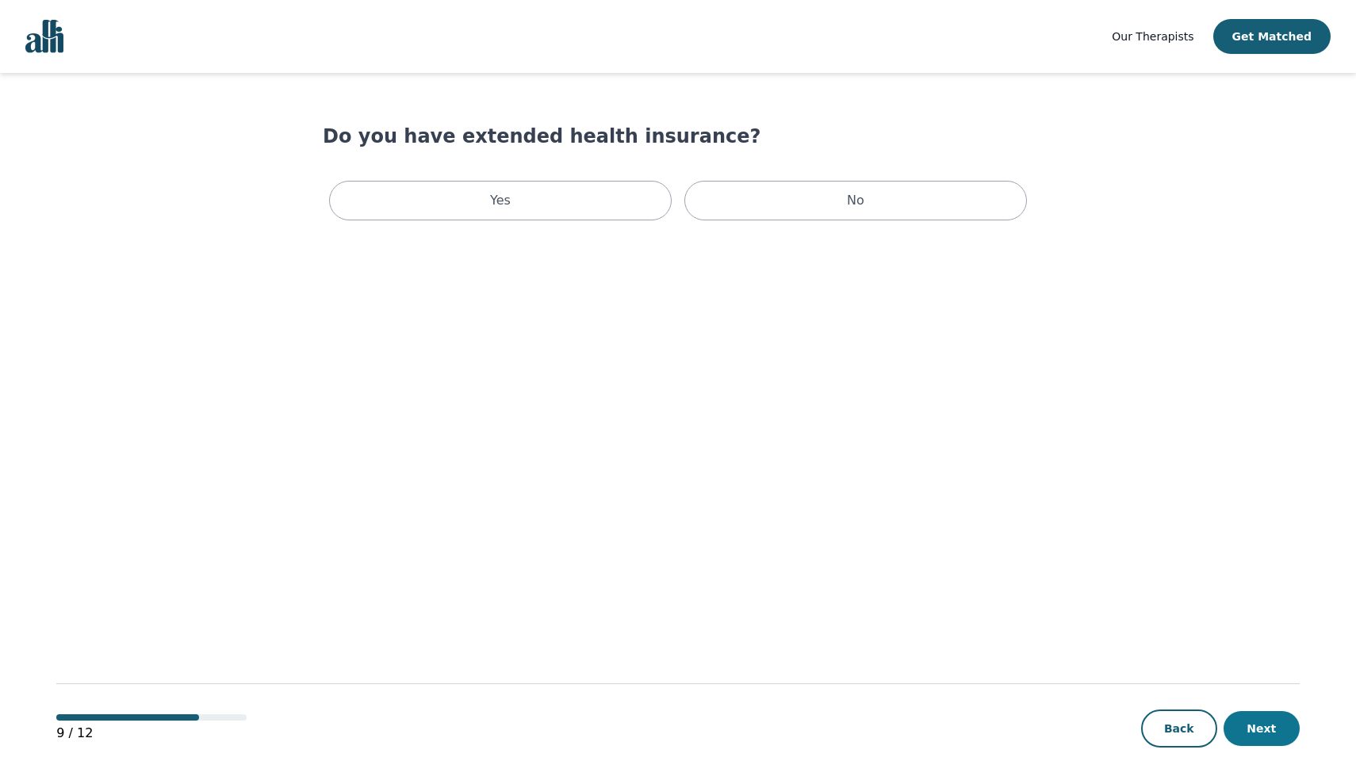
click at [1266, 729] on button "Next" at bounding box center [1262, 728] width 76 height 35
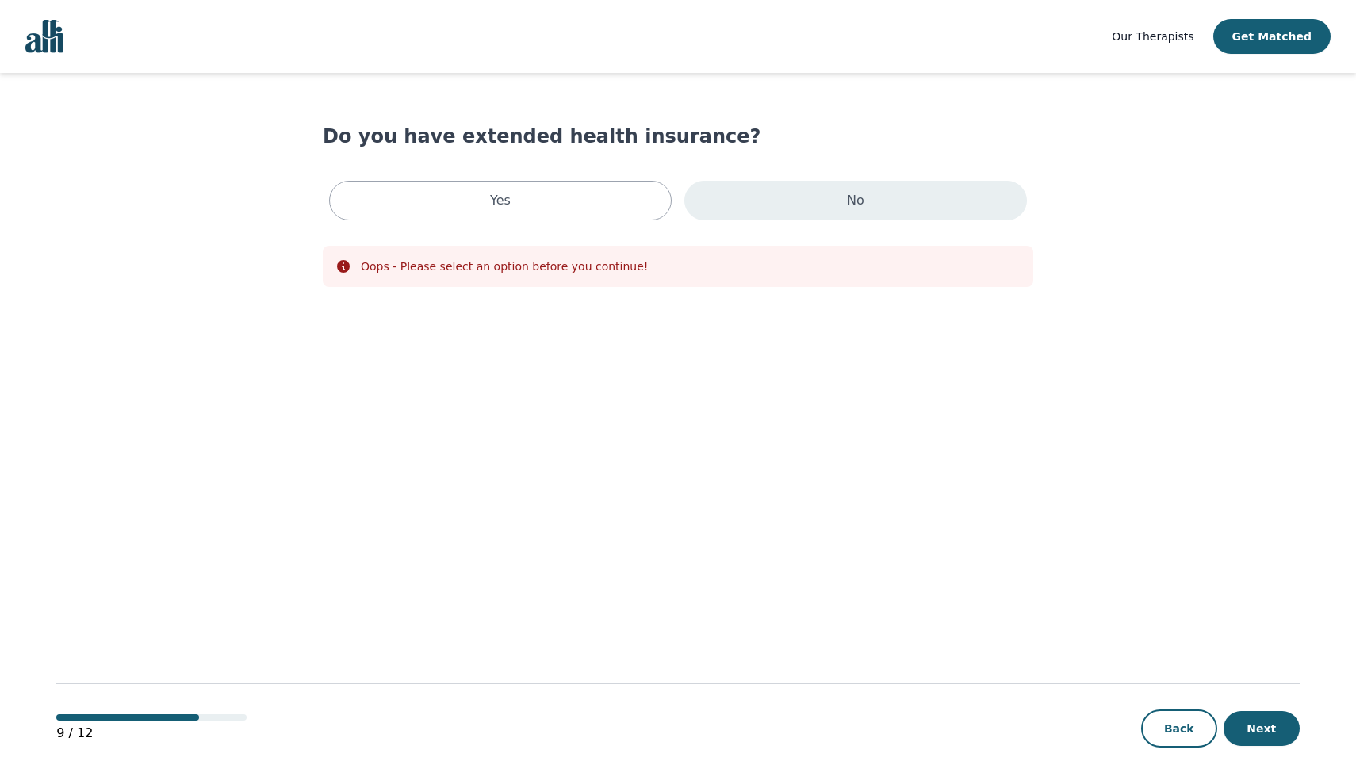
click at [792, 218] on div "No" at bounding box center [855, 201] width 343 height 40
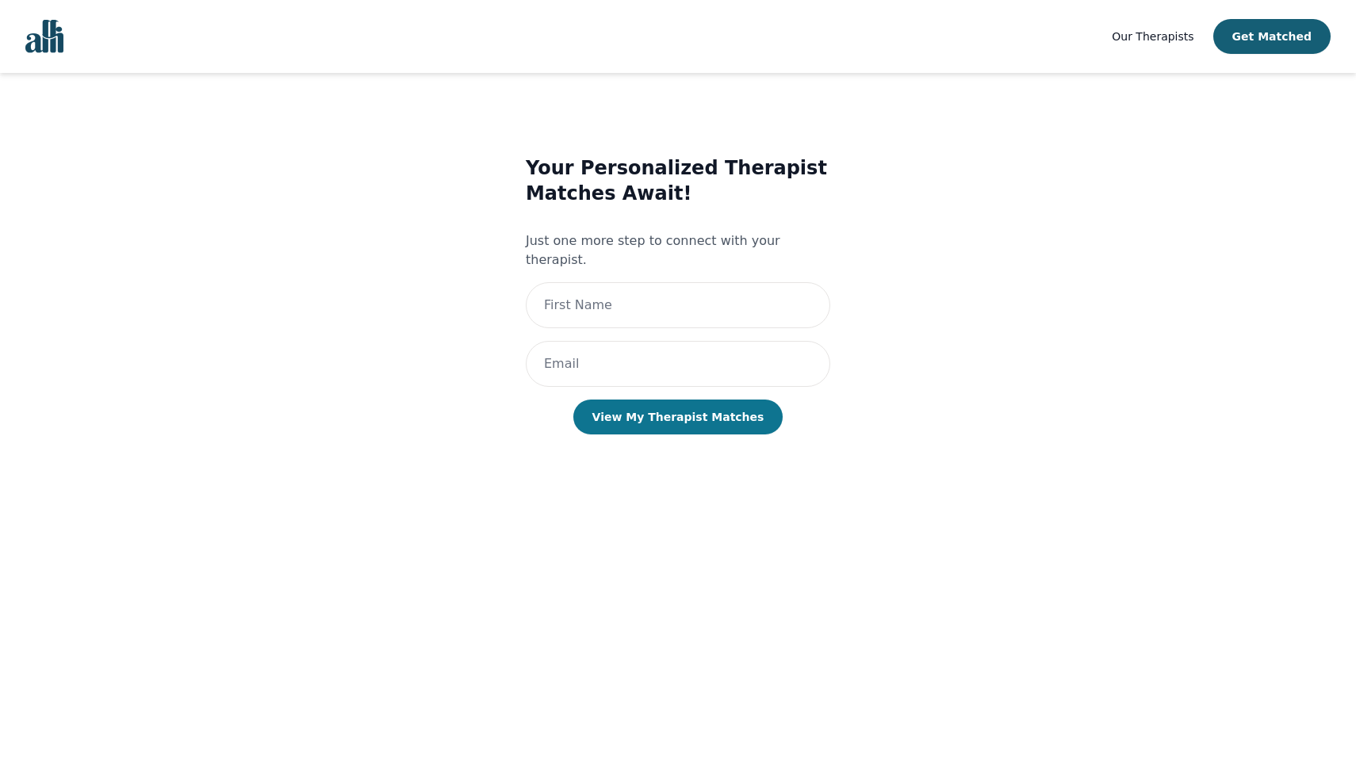
click at [700, 400] on button "View My Therapist Matches" at bounding box center [678, 417] width 210 height 35
